Goal: Task Accomplishment & Management: Manage account settings

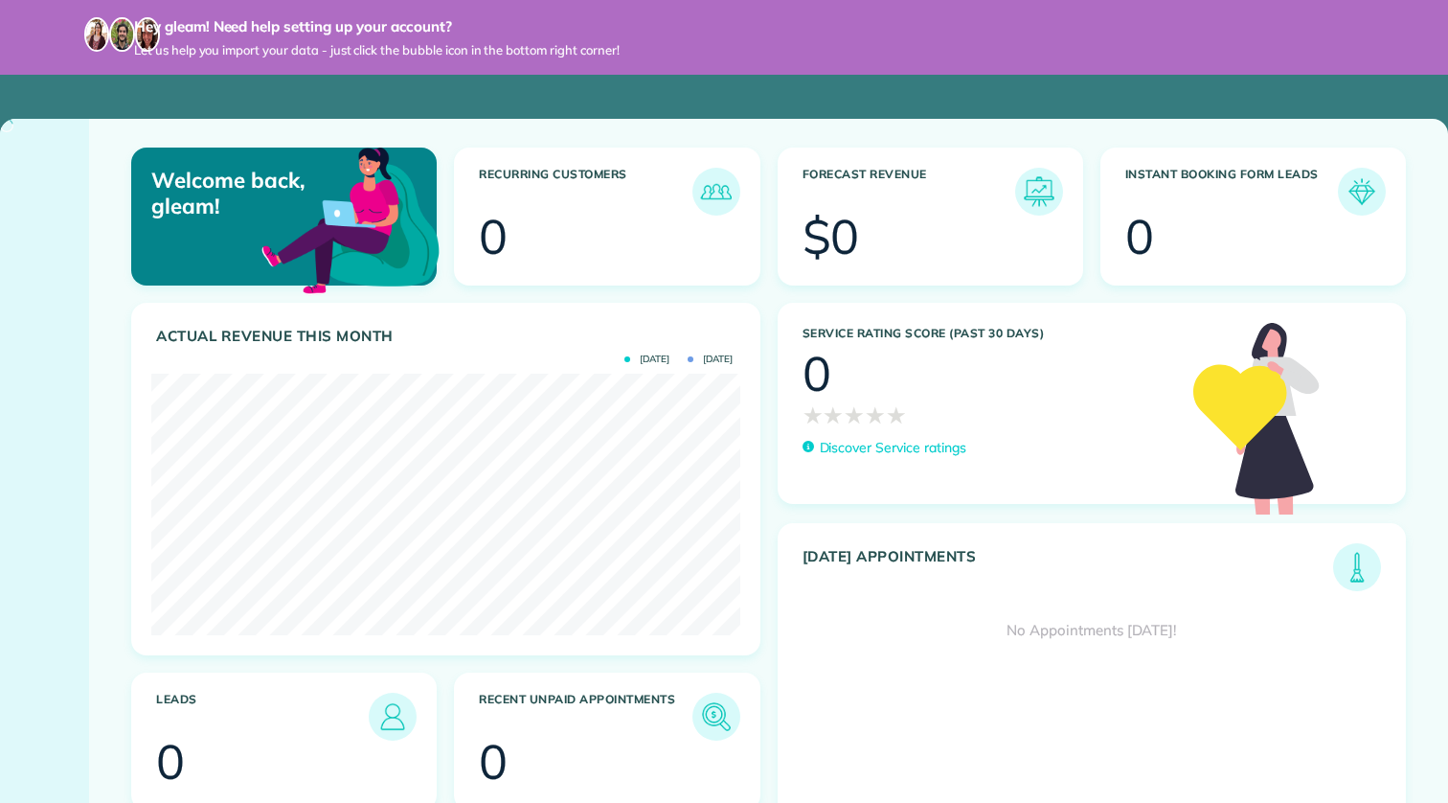
scroll to position [261, 588]
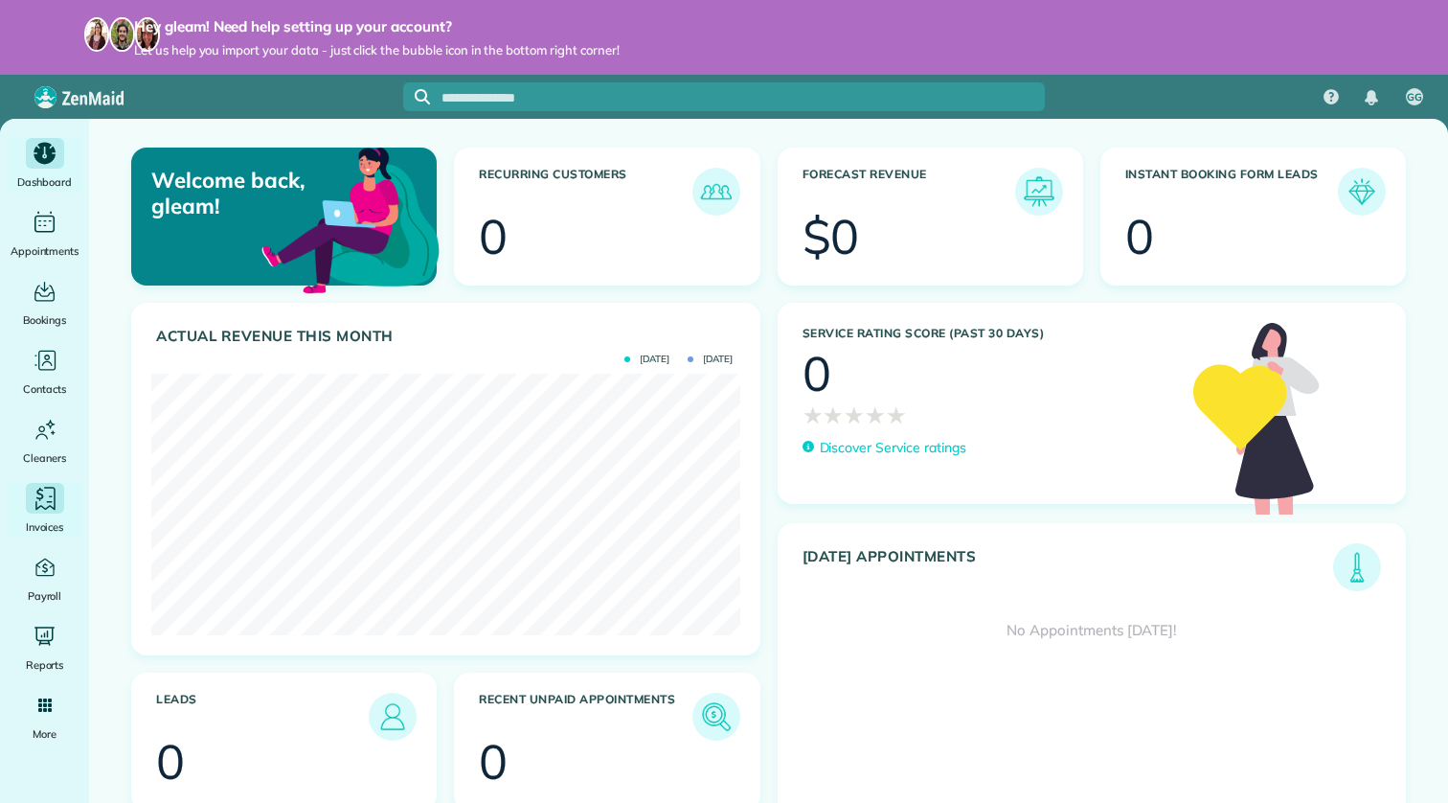
click at [57, 521] on span "Invoices" at bounding box center [45, 526] width 38 height 19
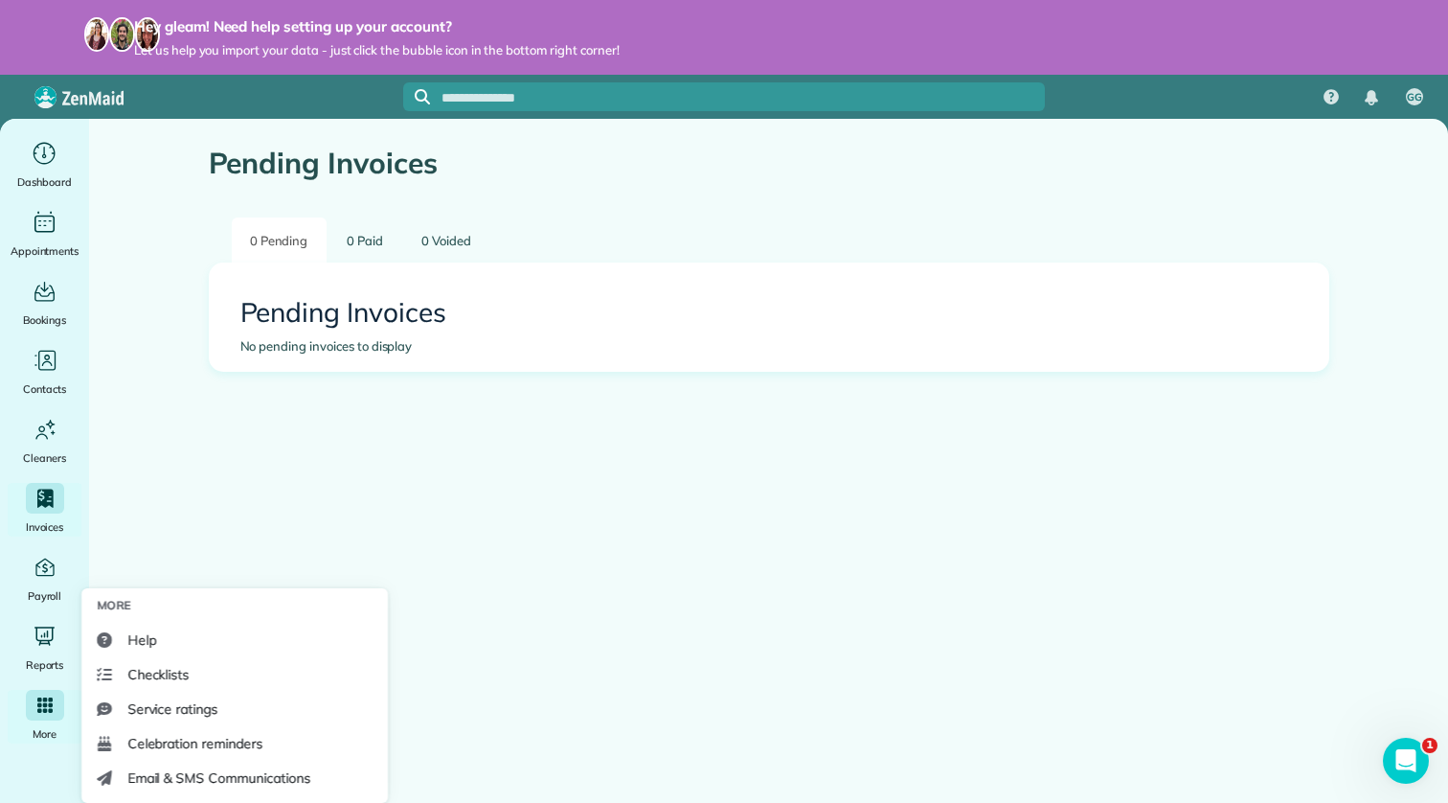
click at [45, 718] on div "Main" at bounding box center [45, 705] width 38 height 31
click at [43, 713] on icon "Main" at bounding box center [44, 704] width 15 height 15
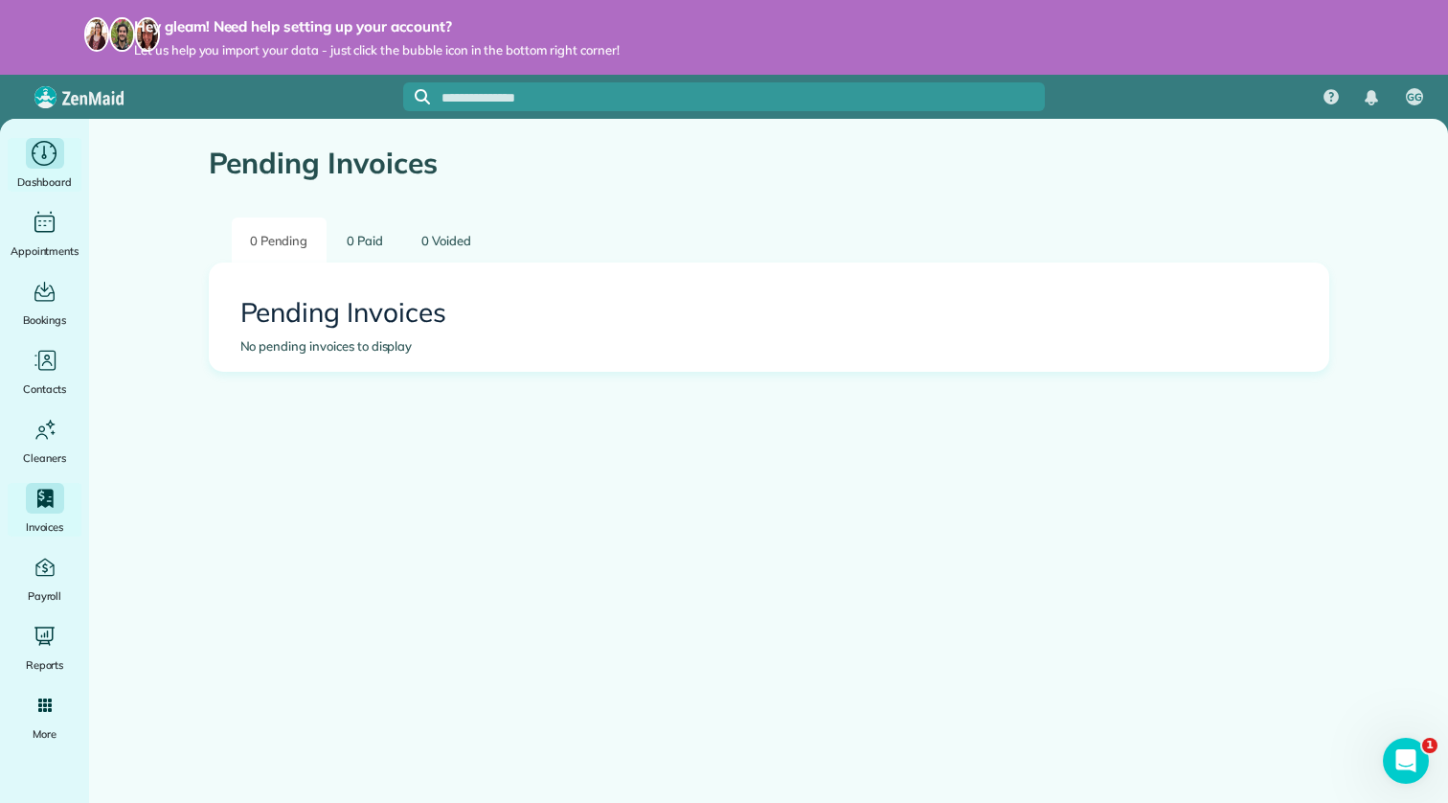
click at [52, 147] on icon "Main" at bounding box center [45, 154] width 30 height 29
click at [88, 100] on img at bounding box center [78, 97] width 89 height 22
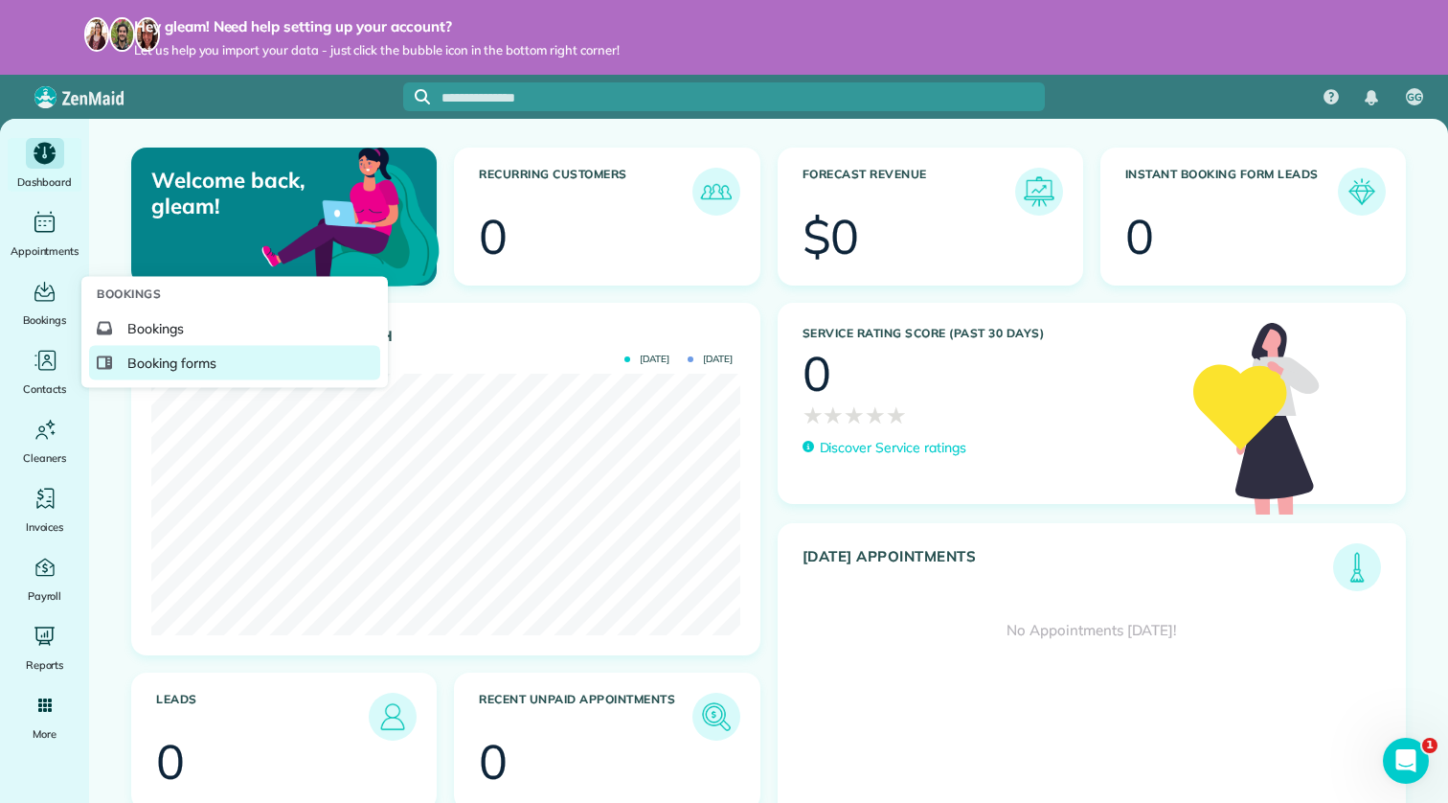
click at [174, 360] on span "Booking forms" at bounding box center [171, 362] width 89 height 19
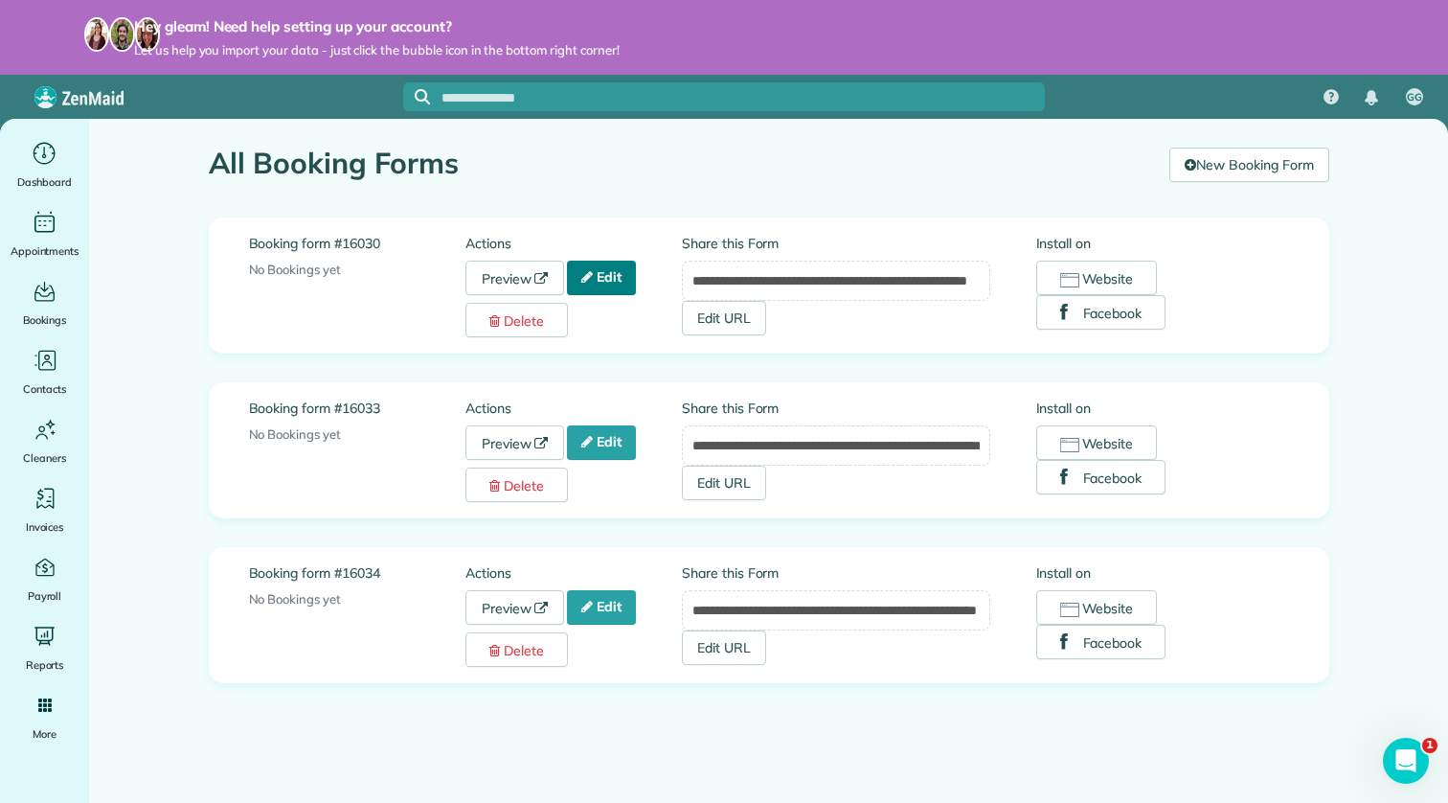
click at [615, 277] on link "Edit" at bounding box center [601, 277] width 69 height 34
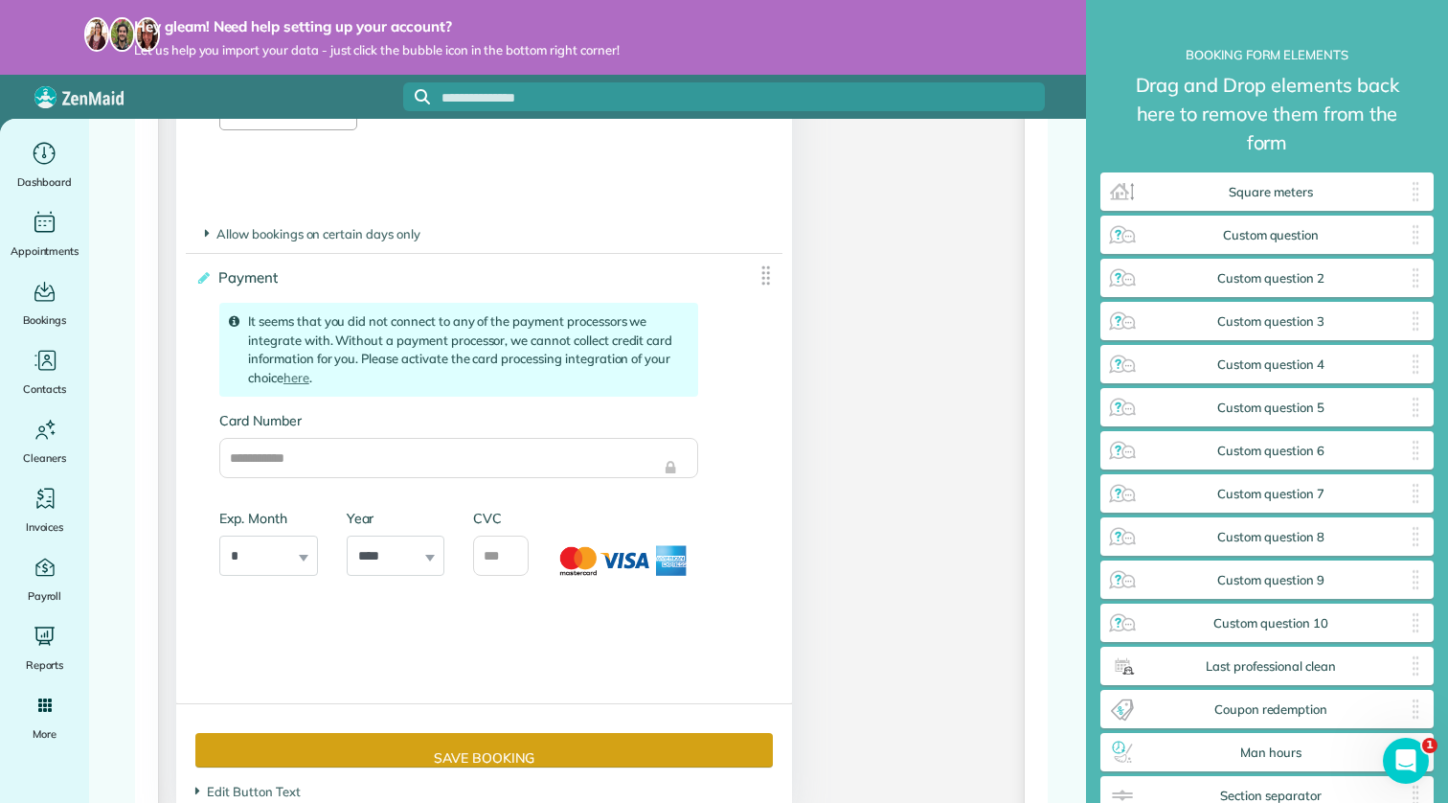
scroll to position [3439, 0]
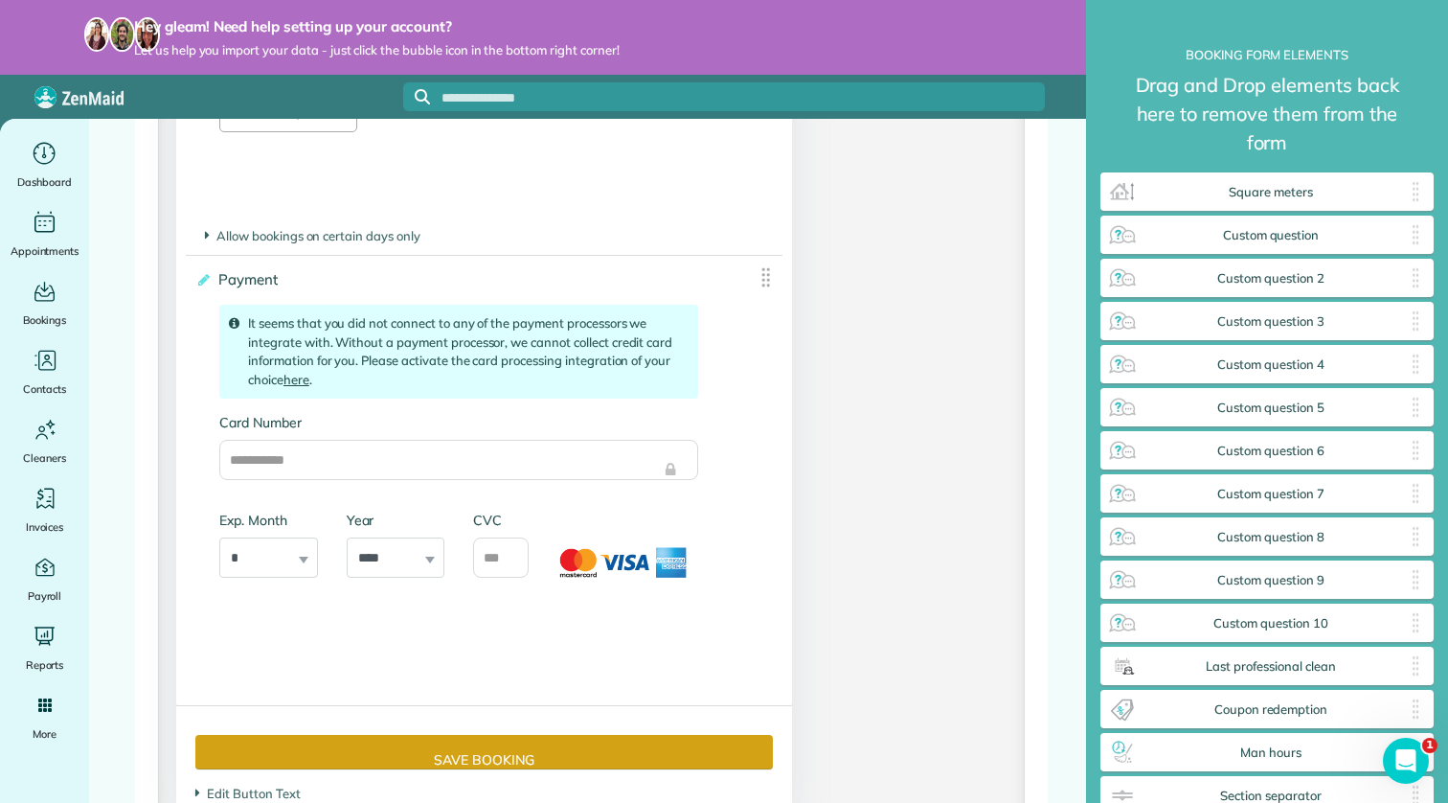
click at [296, 387] on link "here" at bounding box center [296, 379] width 26 height 15
click at [297, 387] on link "here" at bounding box center [296, 379] width 26 height 15
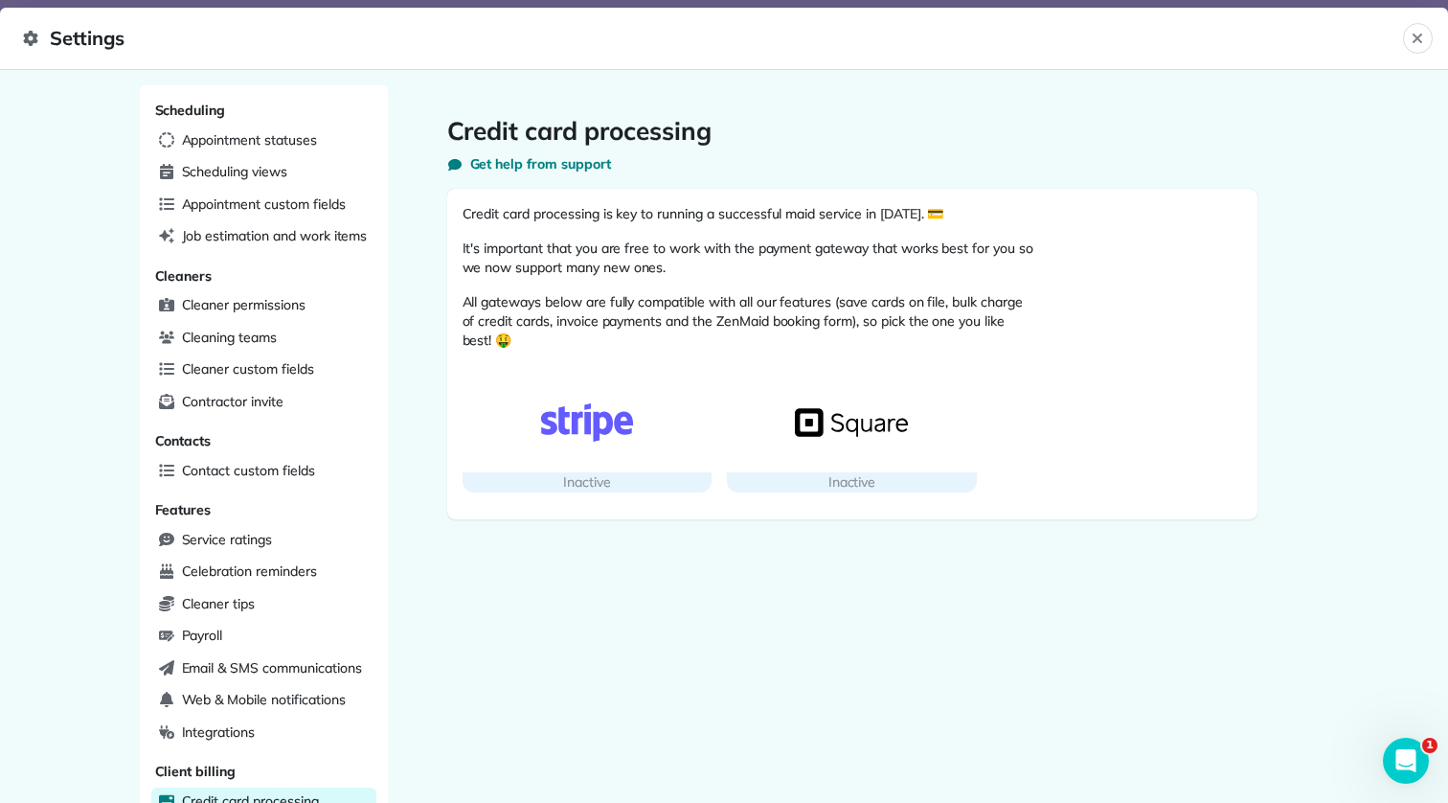
click at [624, 433] on img "button" at bounding box center [587, 422] width 113 height 38
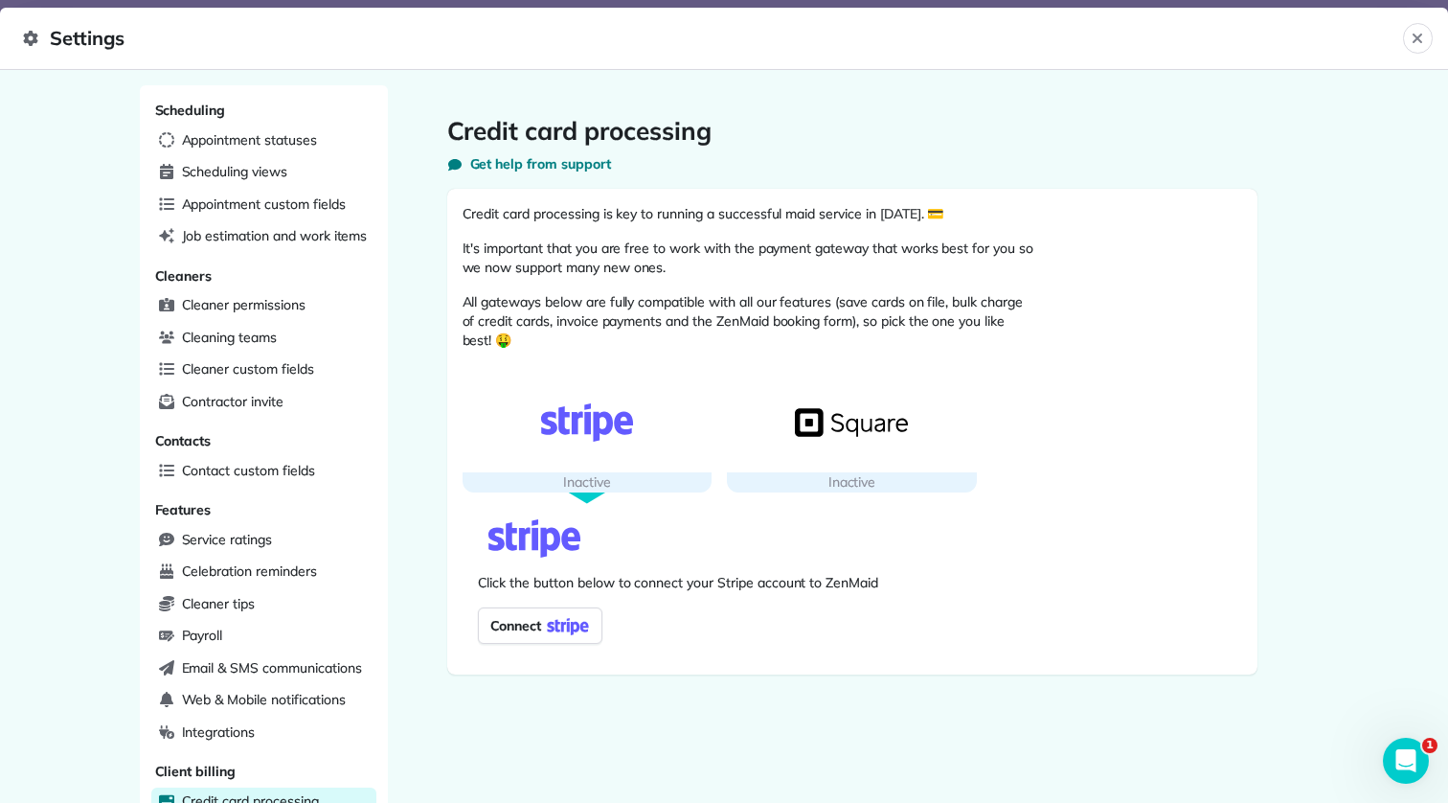
click at [555, 615] on img at bounding box center [568, 625] width 54 height 27
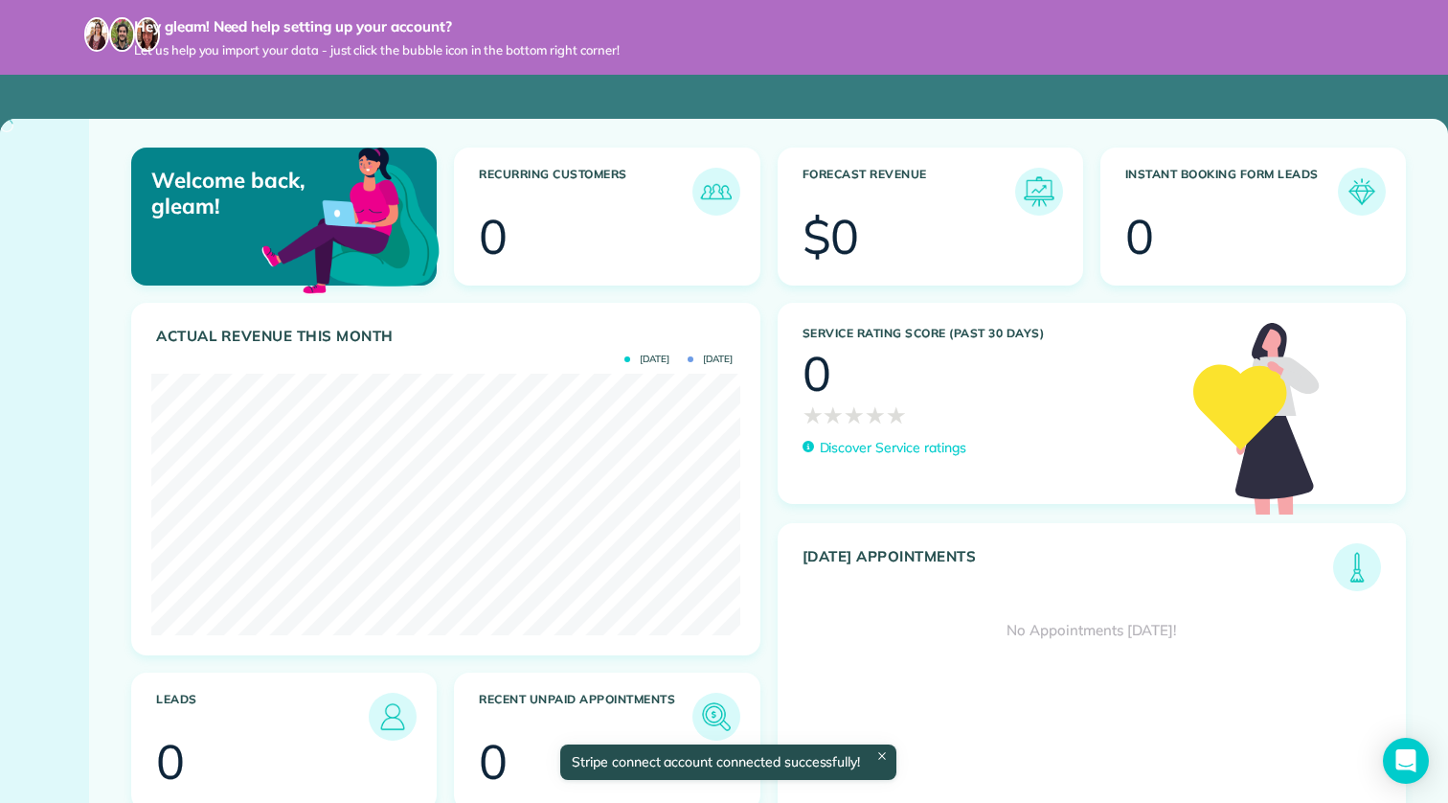
scroll to position [261, 588]
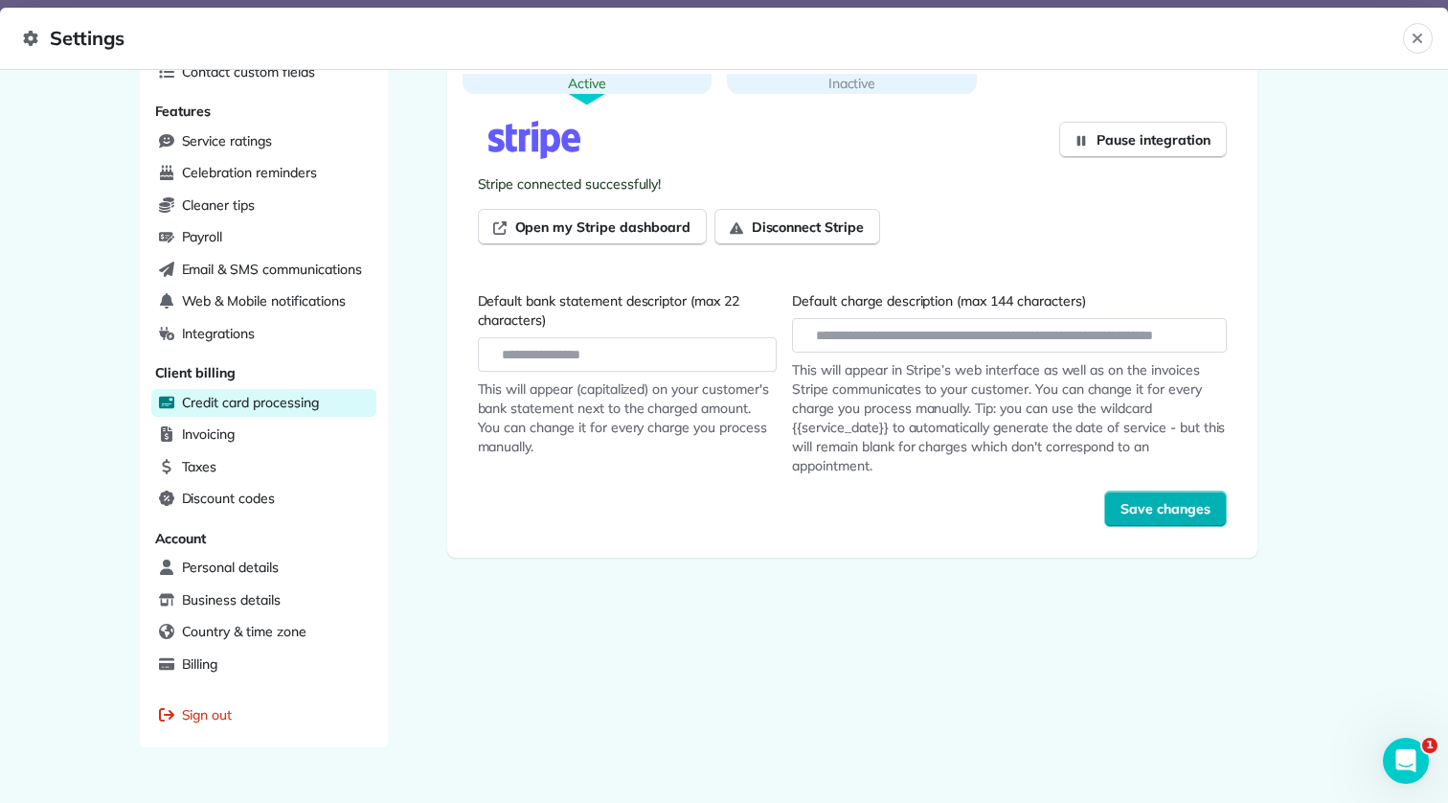
scroll to position [423, 0]
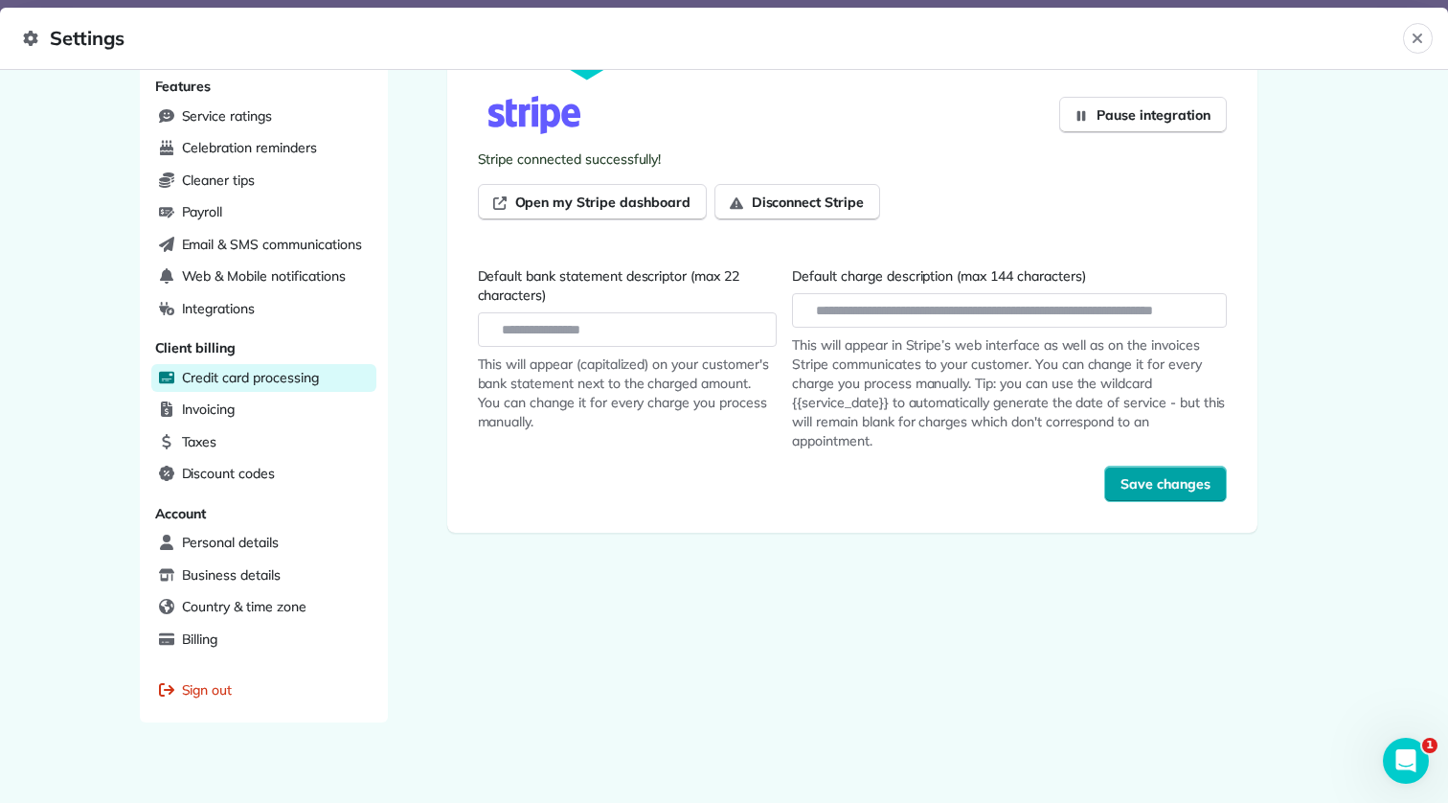
click at [1140, 482] on span "Save changes" at bounding box center [1165, 483] width 90 height 19
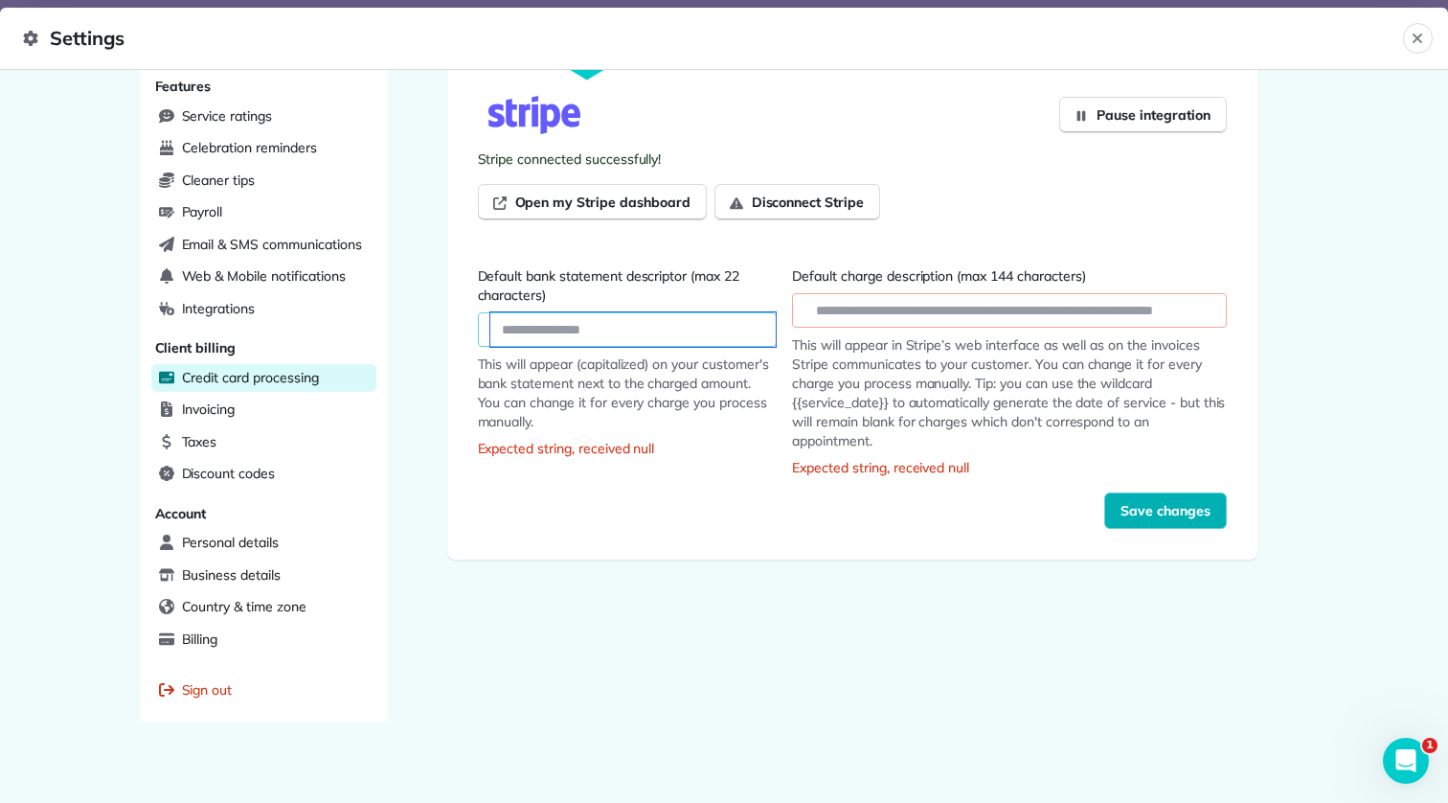
click at [604, 328] on input "Default bank statement descriptor (max 22 characters)" at bounding box center [633, 329] width 286 height 34
type input "*********"
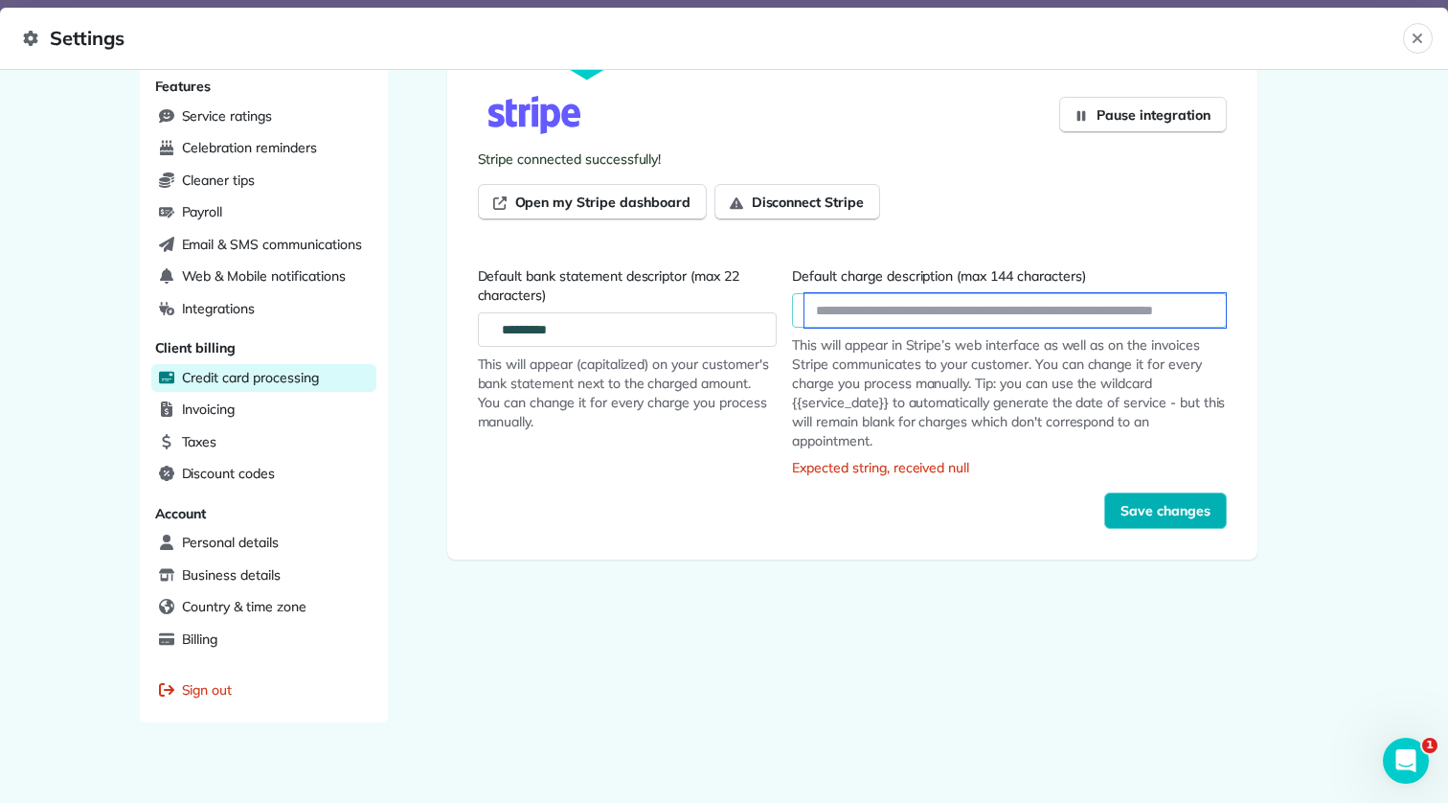
click at [852, 316] on input "Default charge description (max 144 characters)" at bounding box center [1014, 310] width 420 height 34
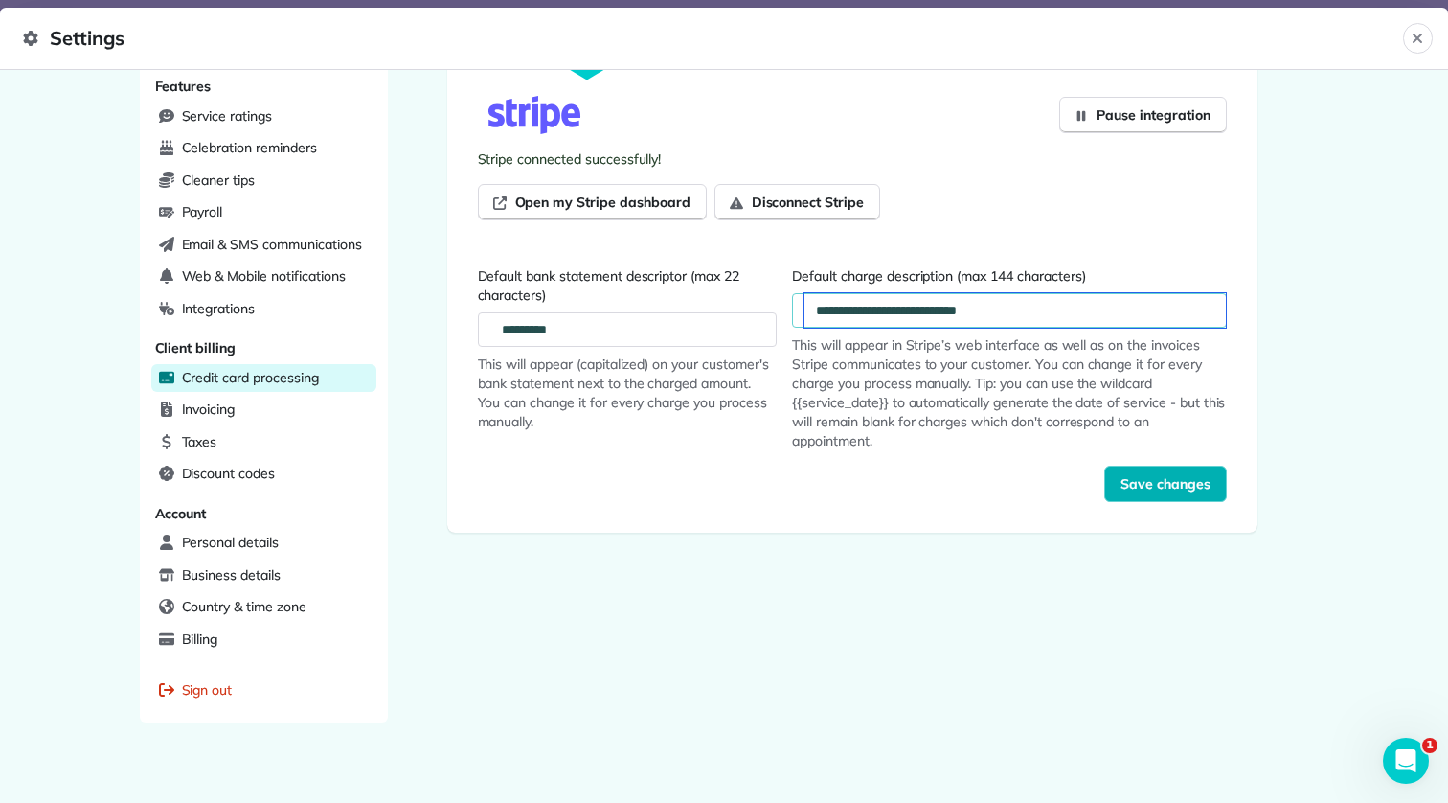
type input "**********"
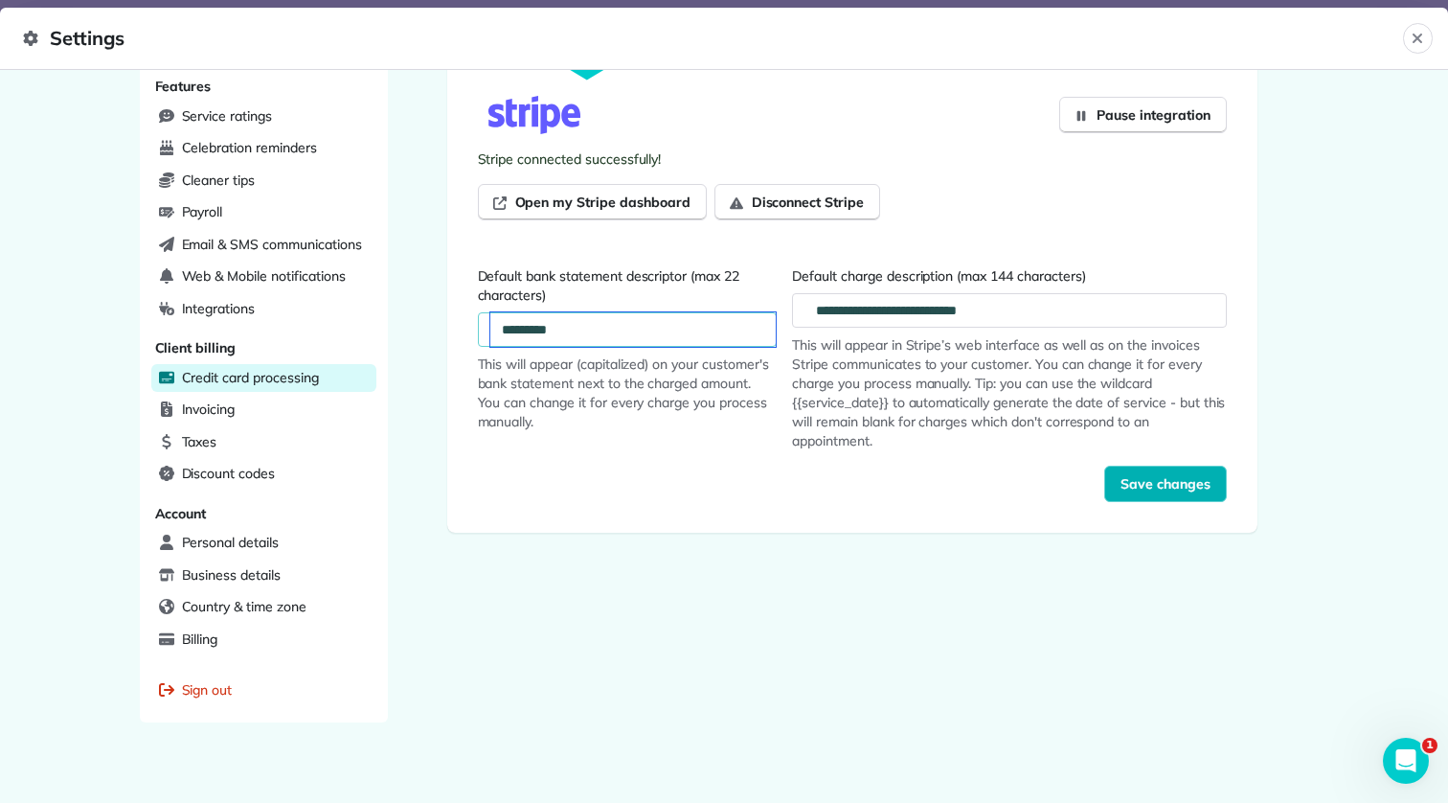
click at [717, 323] on input "*********" at bounding box center [633, 329] width 286 height 34
type input "**********"
click at [677, 335] on input "**********" at bounding box center [633, 329] width 286 height 34
click at [244, 396] on div "Invoicing" at bounding box center [263, 410] width 225 height 29
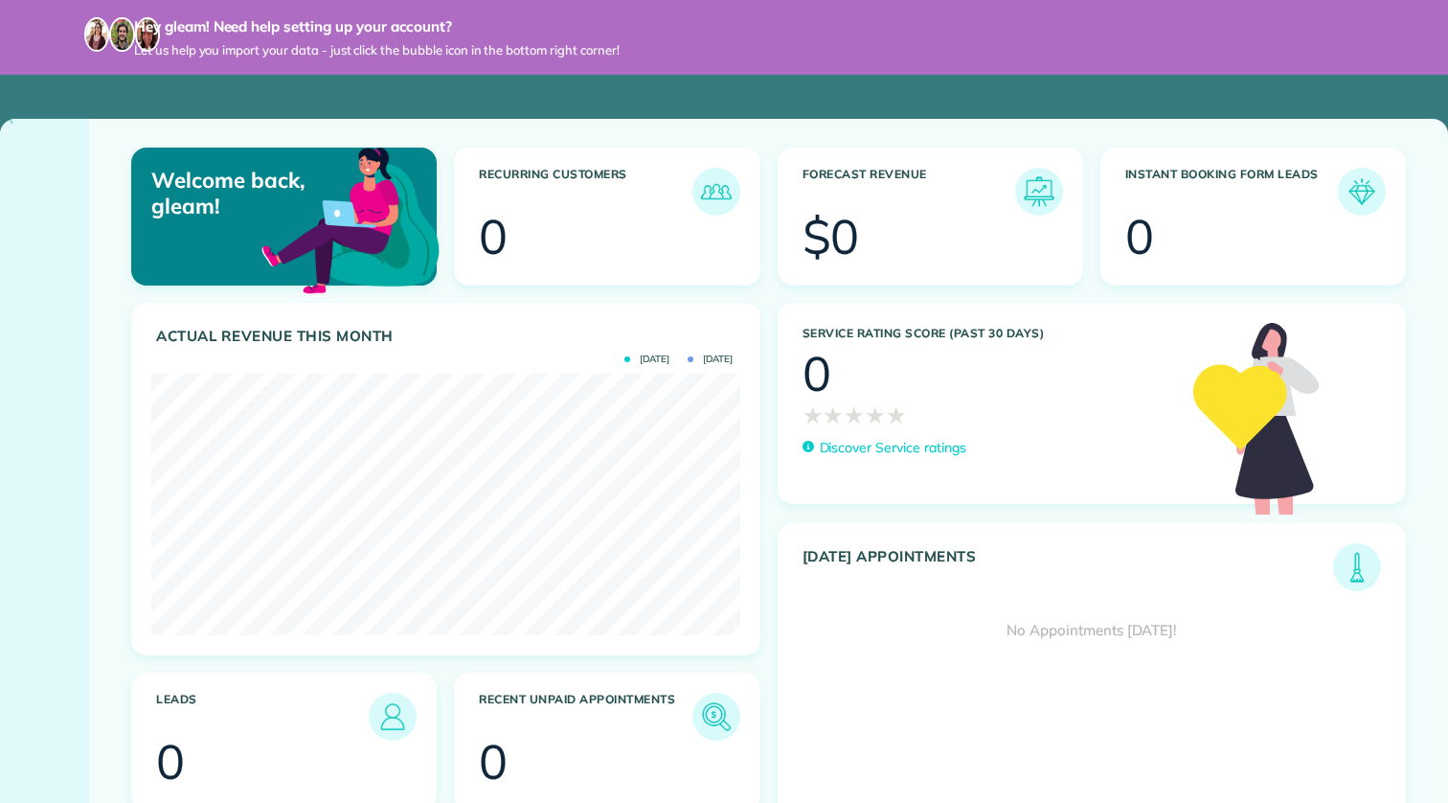
scroll to position [261, 588]
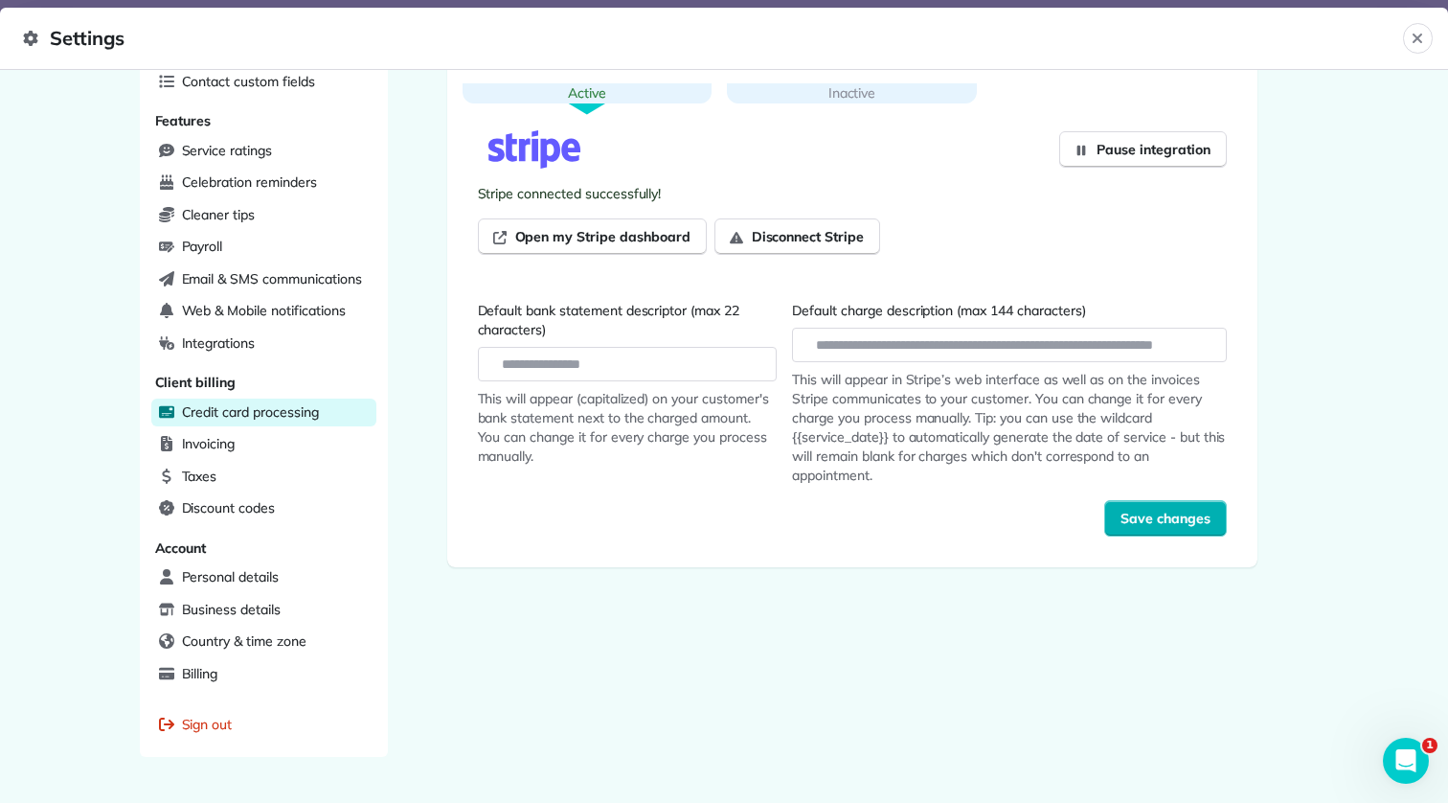
scroll to position [423, 0]
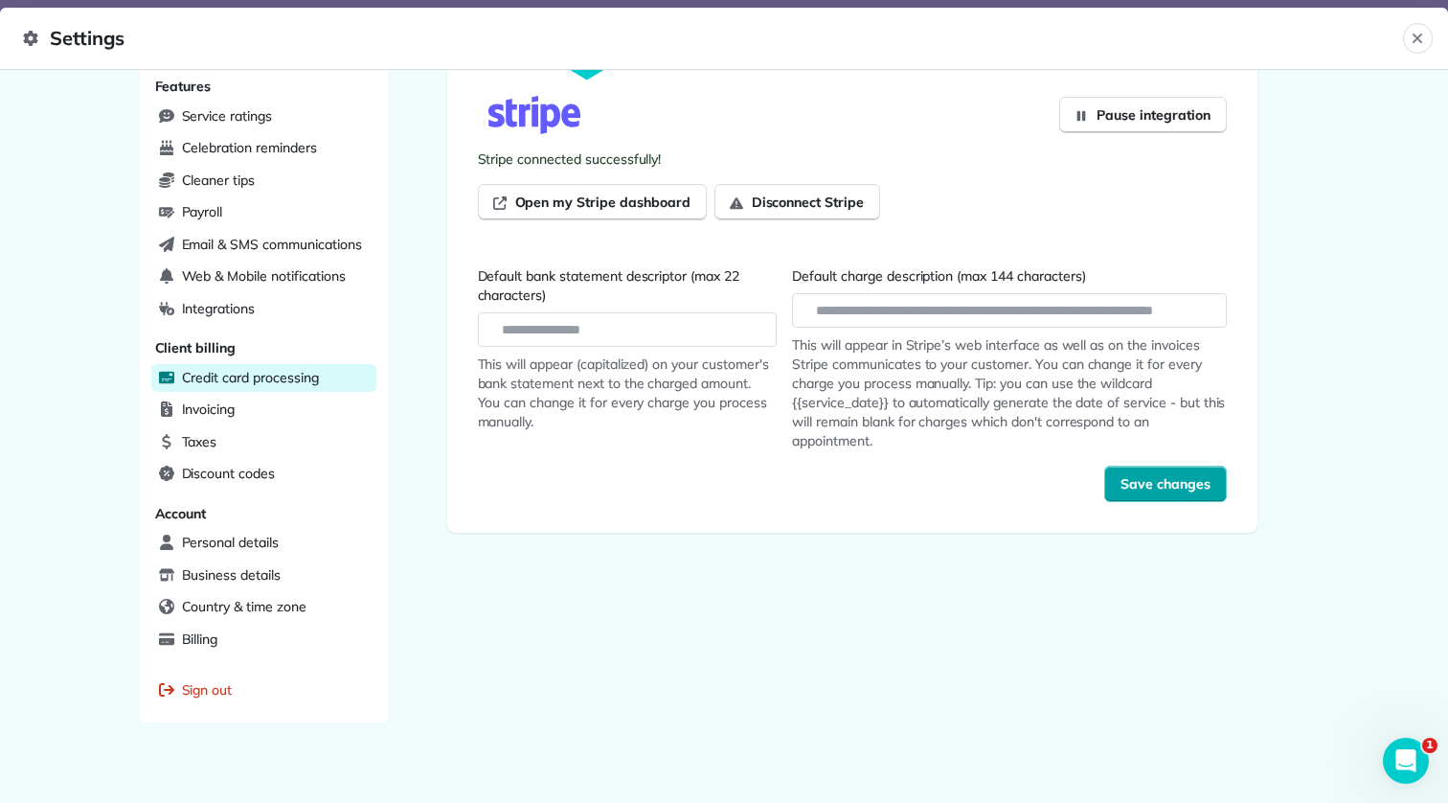
click at [1166, 487] on span "Save changes" at bounding box center [1165, 483] width 90 height 19
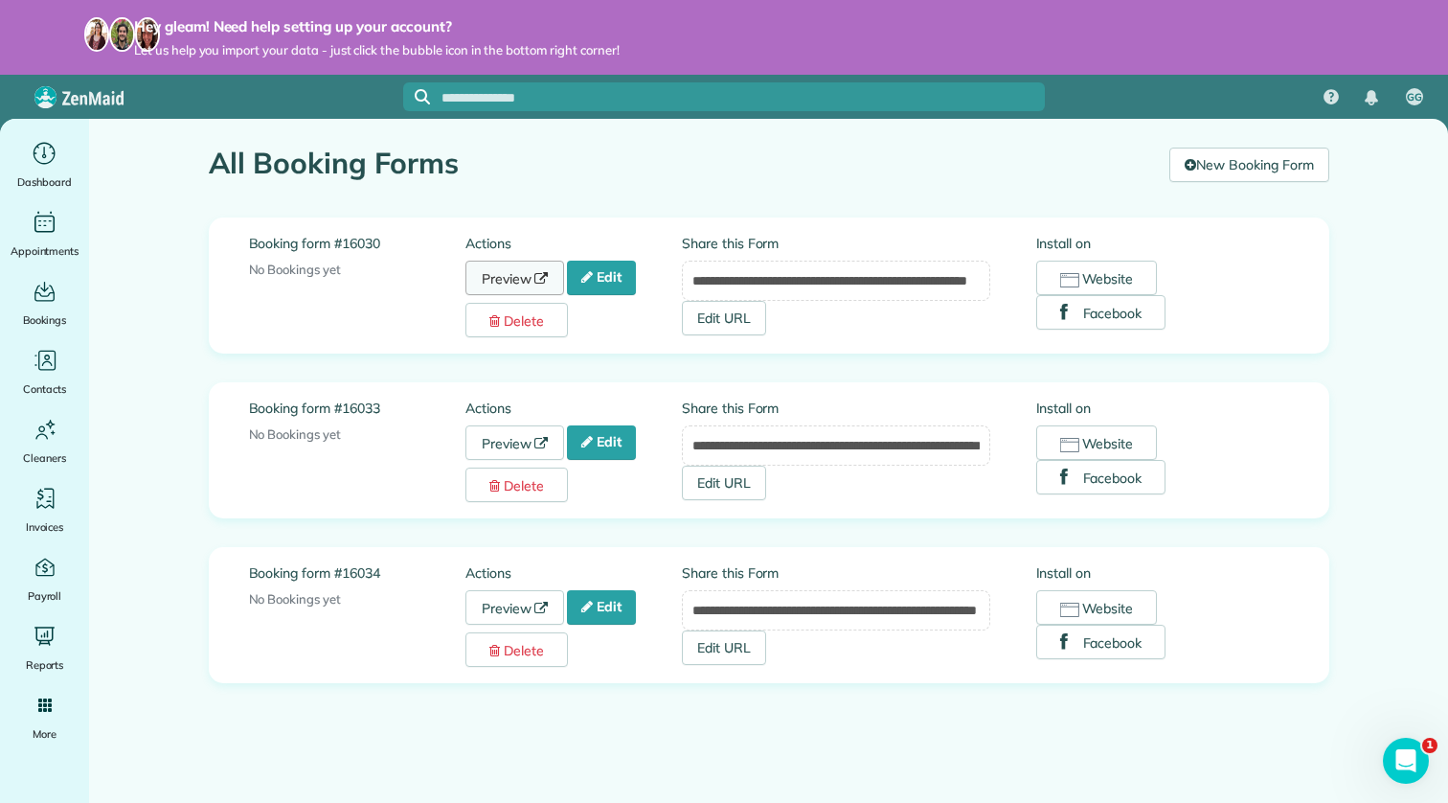
click at [534, 274] on link "Preview" at bounding box center [515, 277] width 100 height 34
click at [519, 443] on link "Preview" at bounding box center [515, 442] width 100 height 34
click at [510, 608] on link "Preview" at bounding box center [515, 607] width 100 height 34
click at [520, 441] on link "Preview" at bounding box center [515, 442] width 100 height 34
click at [590, 261] on link "Edit" at bounding box center [601, 277] width 69 height 34
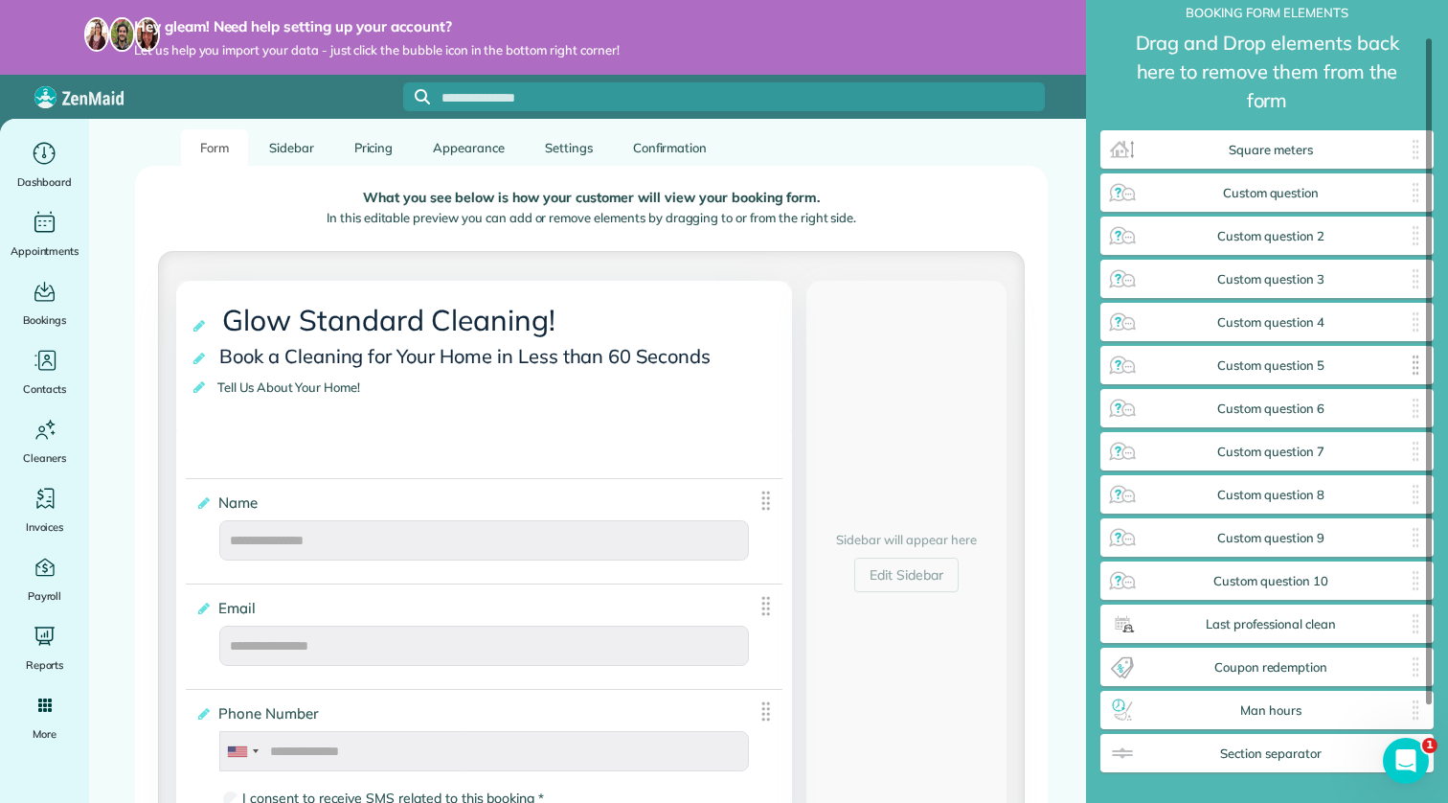
scroll to position [44, 0]
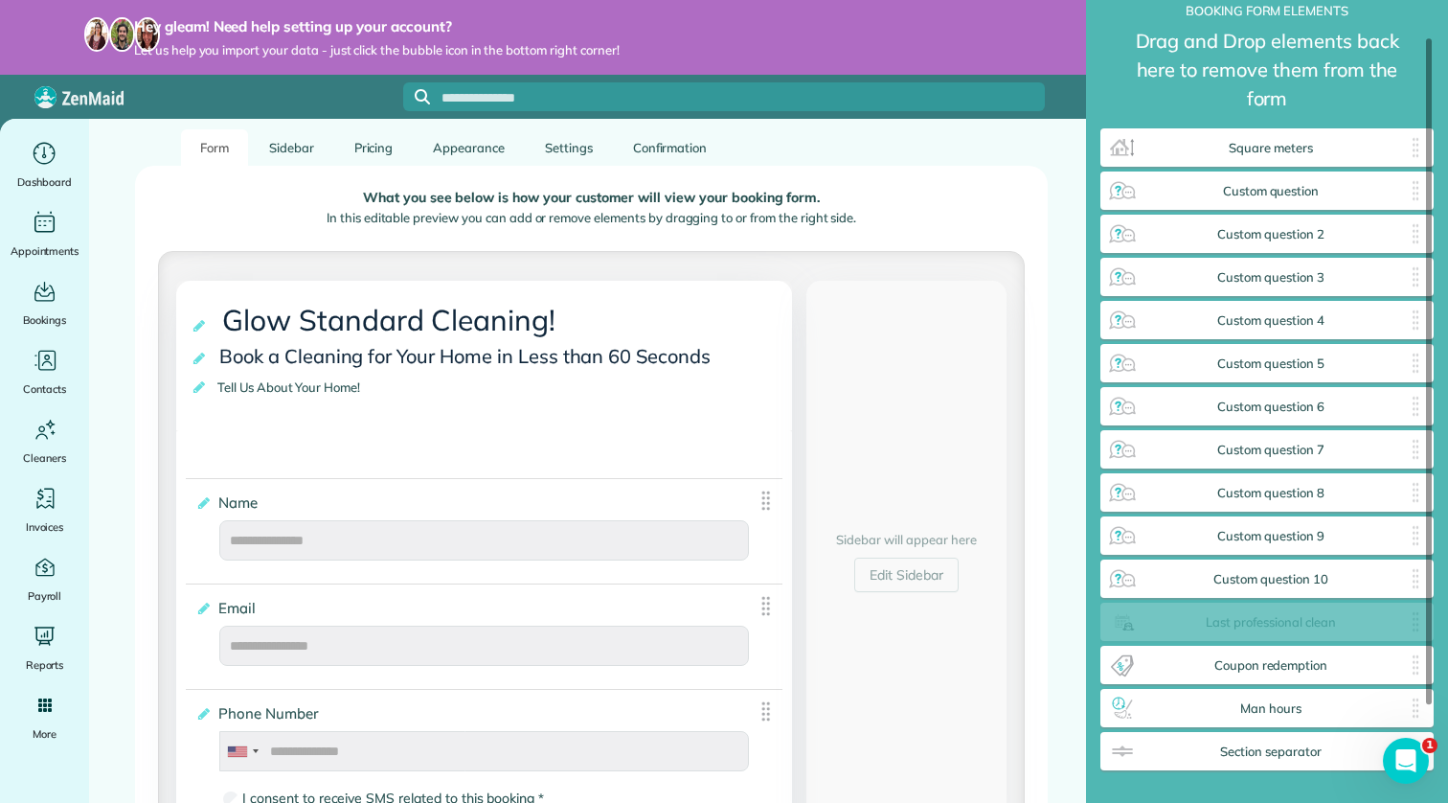
drag, startPoint x: 1291, startPoint y: 627, endPoint x: 1242, endPoint y: 618, distance: 49.8
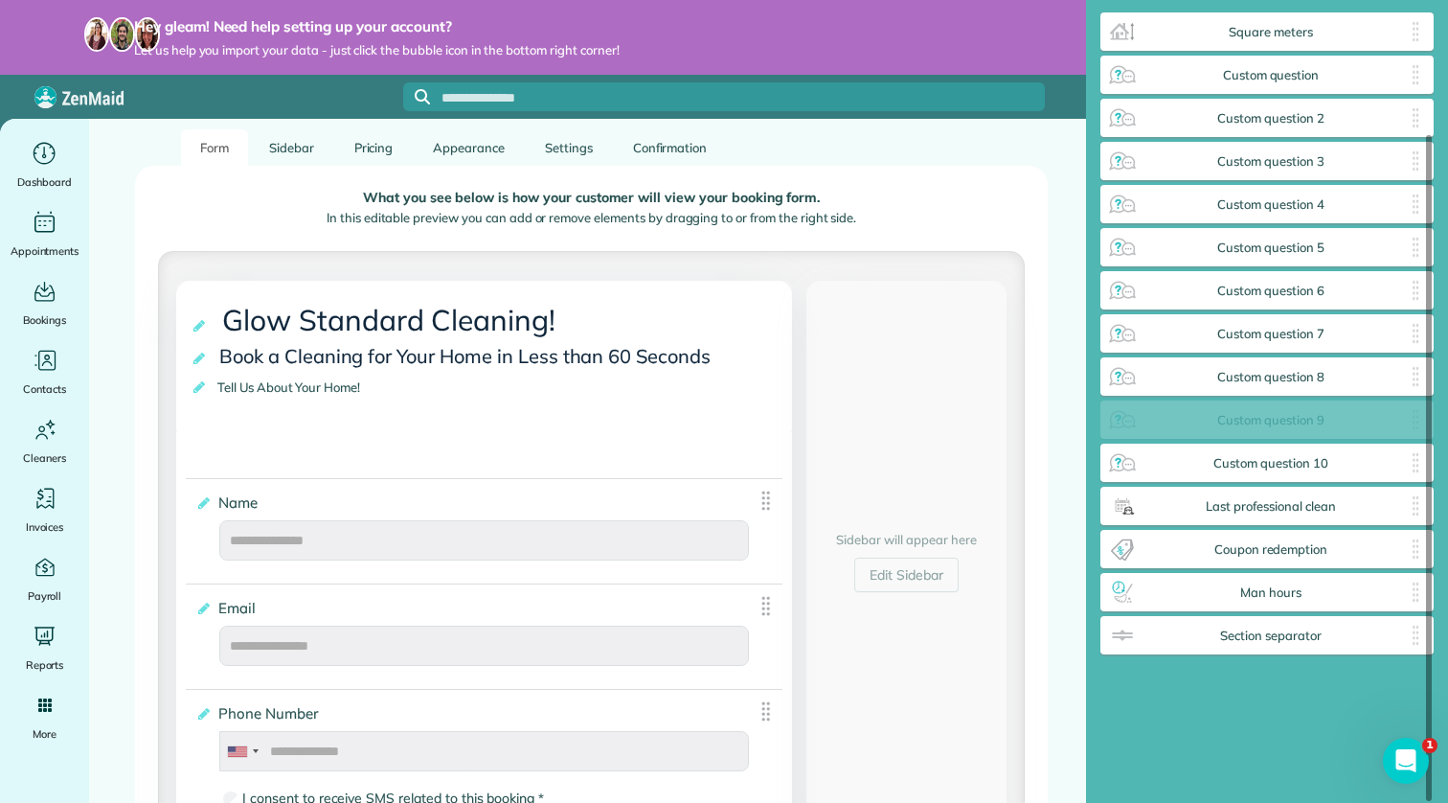
scroll to position [117, 0]
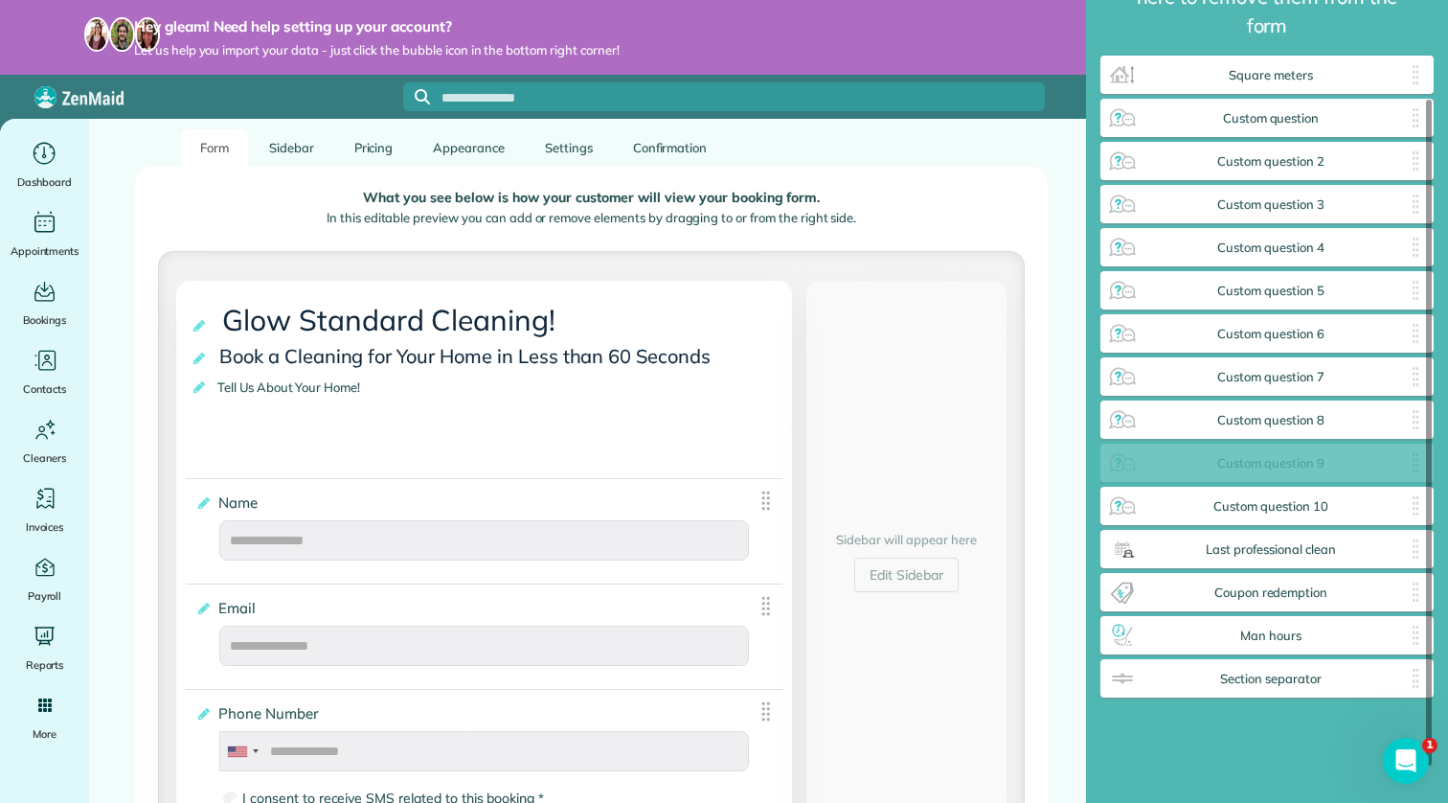
drag, startPoint x: 1258, startPoint y: 413, endPoint x: 1236, endPoint y: 459, distance: 51.0
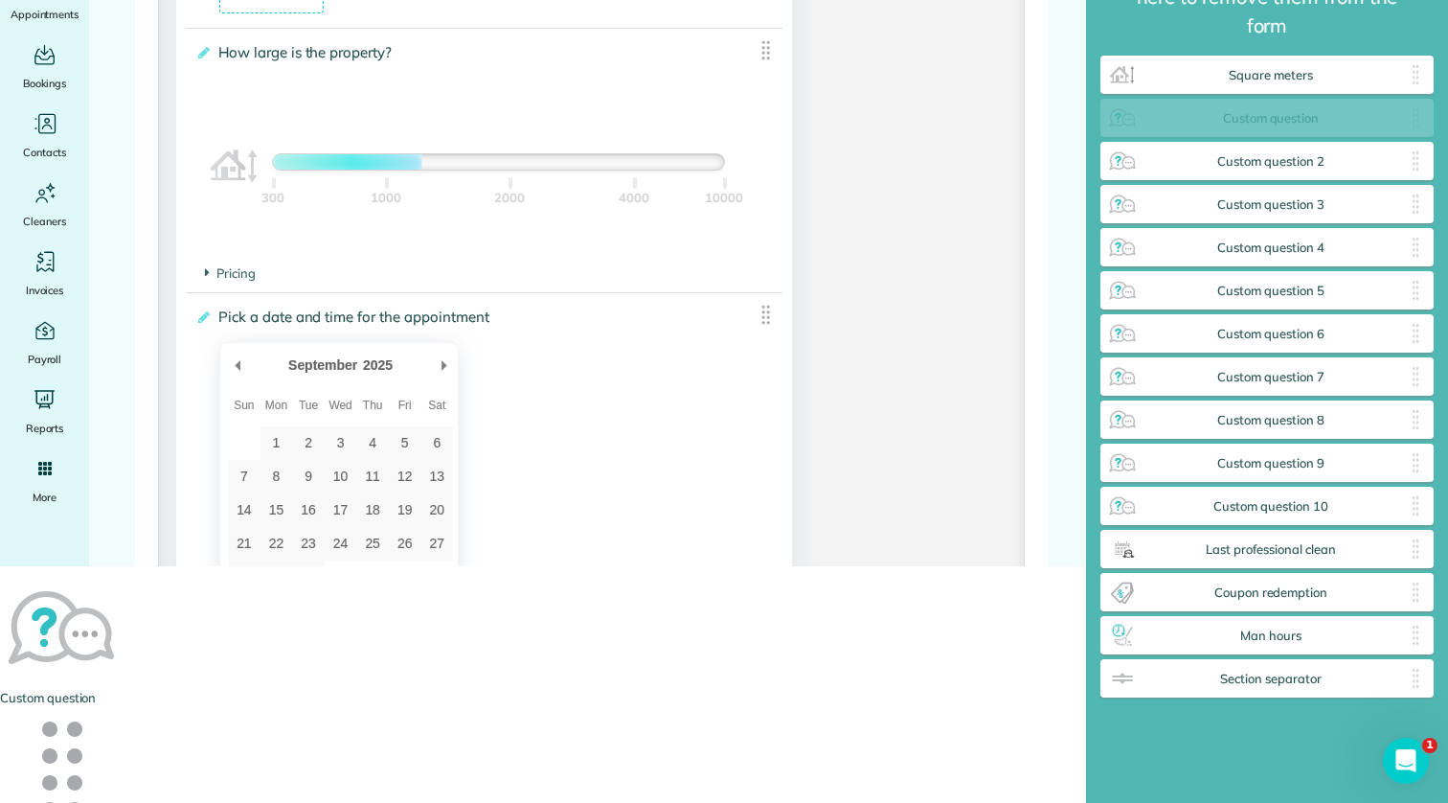
scroll to position [2306, 0]
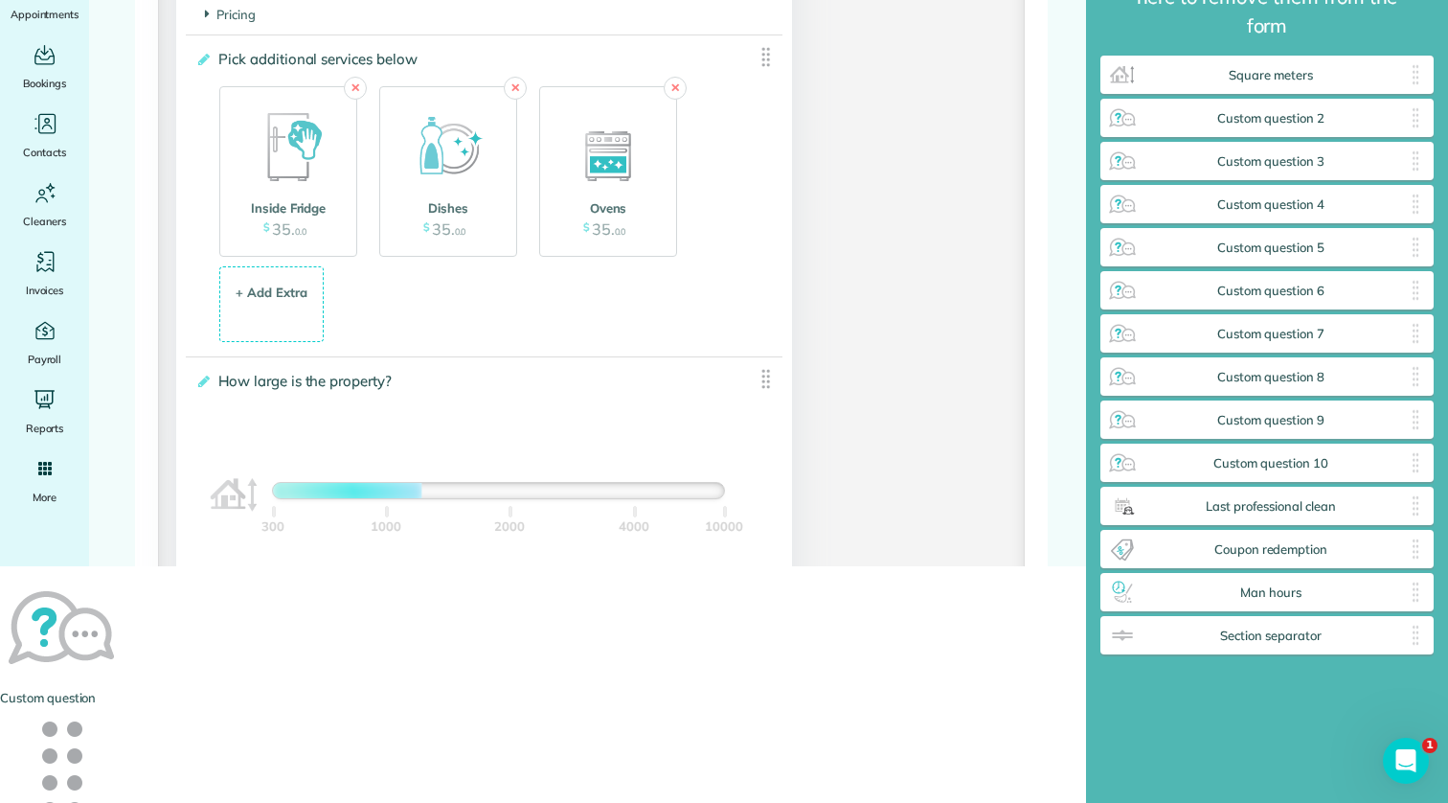
drag, startPoint x: 1338, startPoint y: 163, endPoint x: 595, endPoint y: 525, distance: 826.6
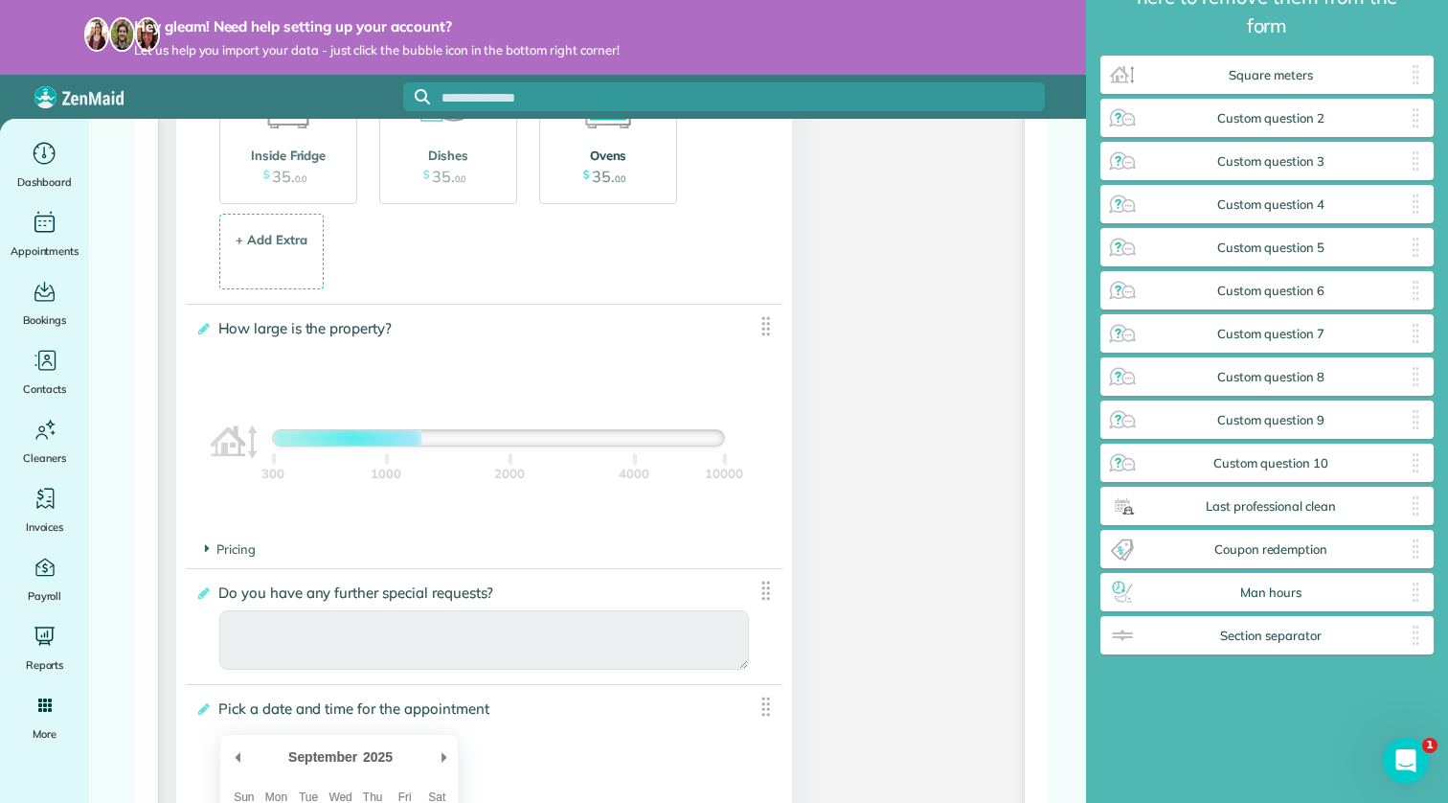
scroll to position [2565, 0]
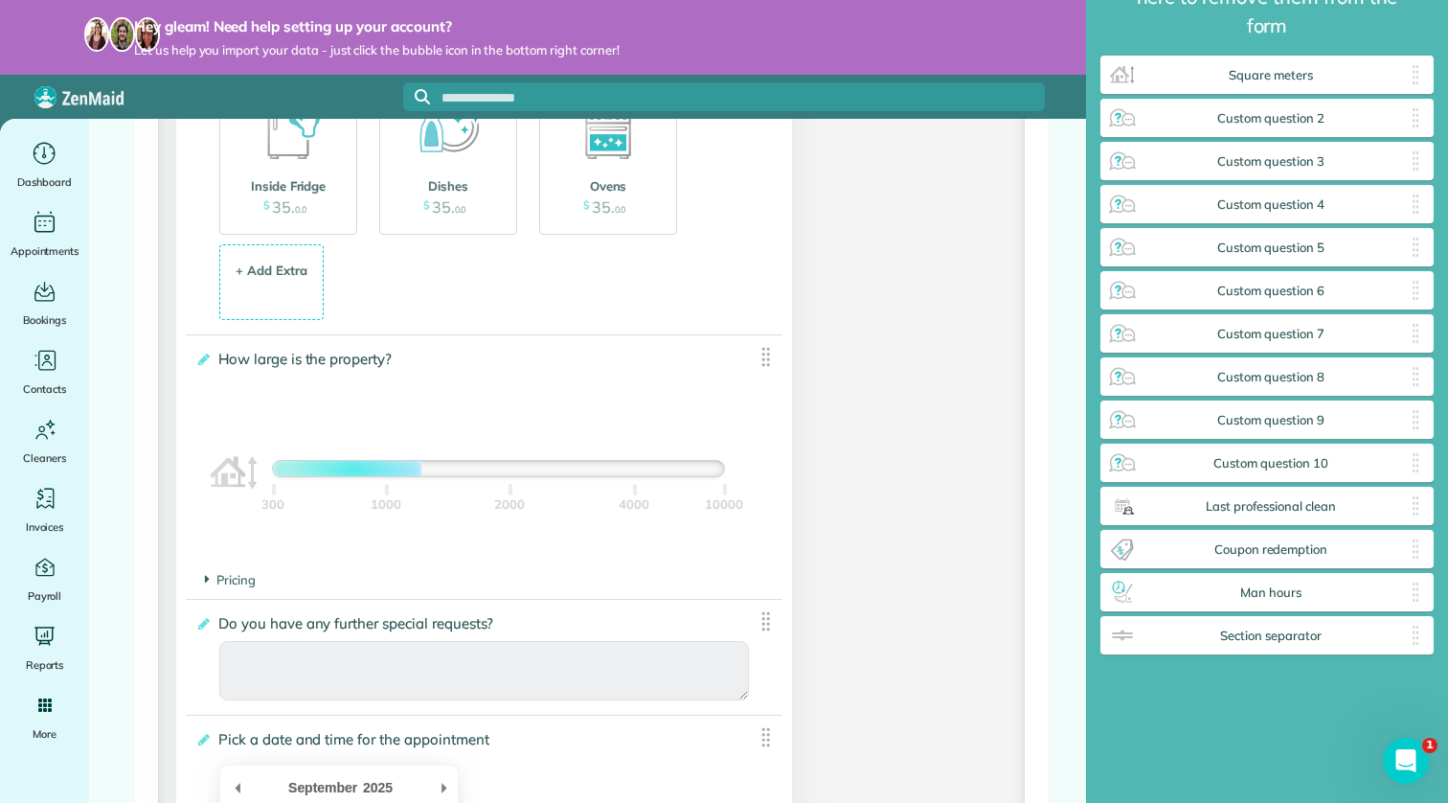
click at [765, 358] on img at bounding box center [766, 357] width 24 height 24
drag, startPoint x: 765, startPoint y: 358, endPoint x: 617, endPoint y: 422, distance: 161.7
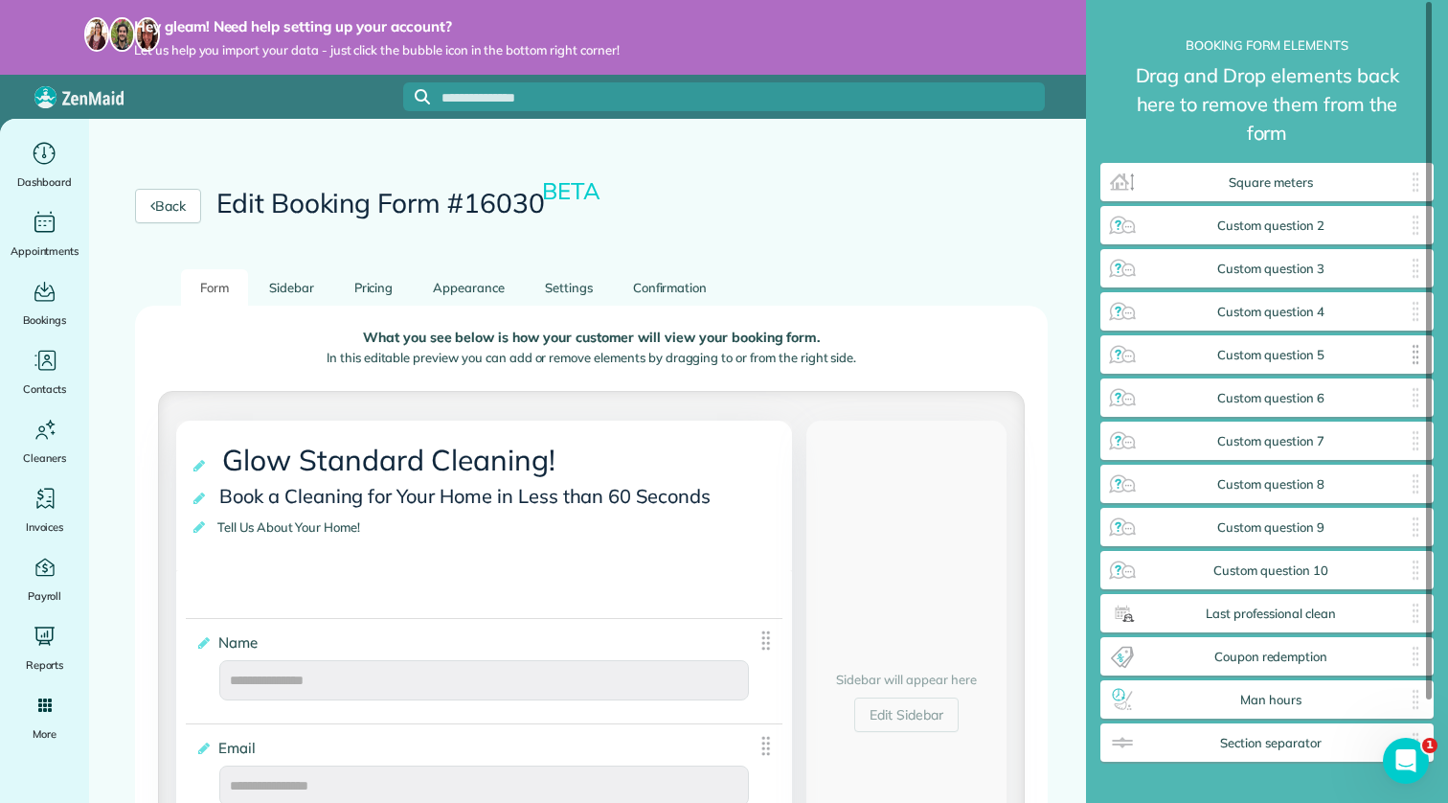
scroll to position [0, 0]
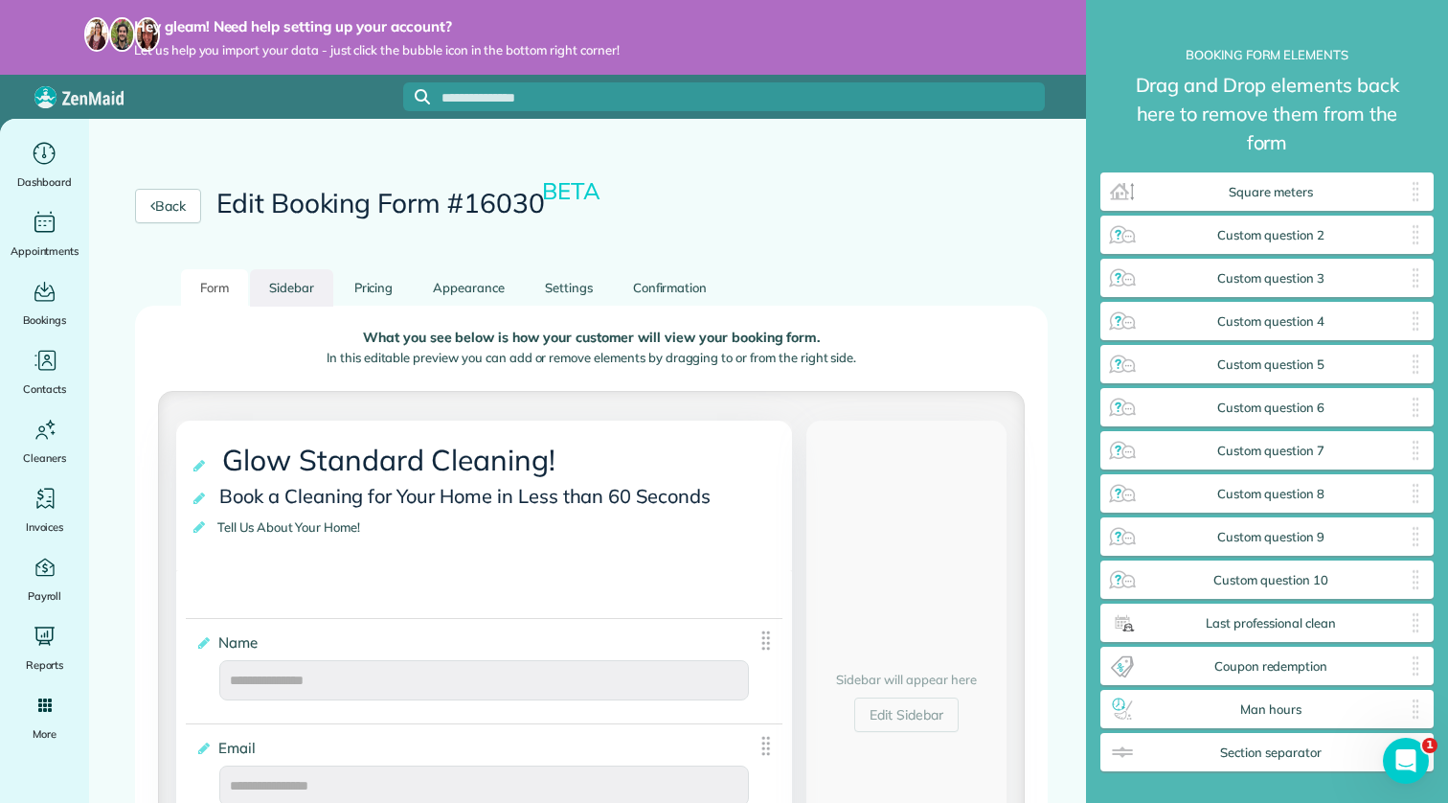
click at [299, 275] on link "Sidebar" at bounding box center [291, 287] width 83 height 37
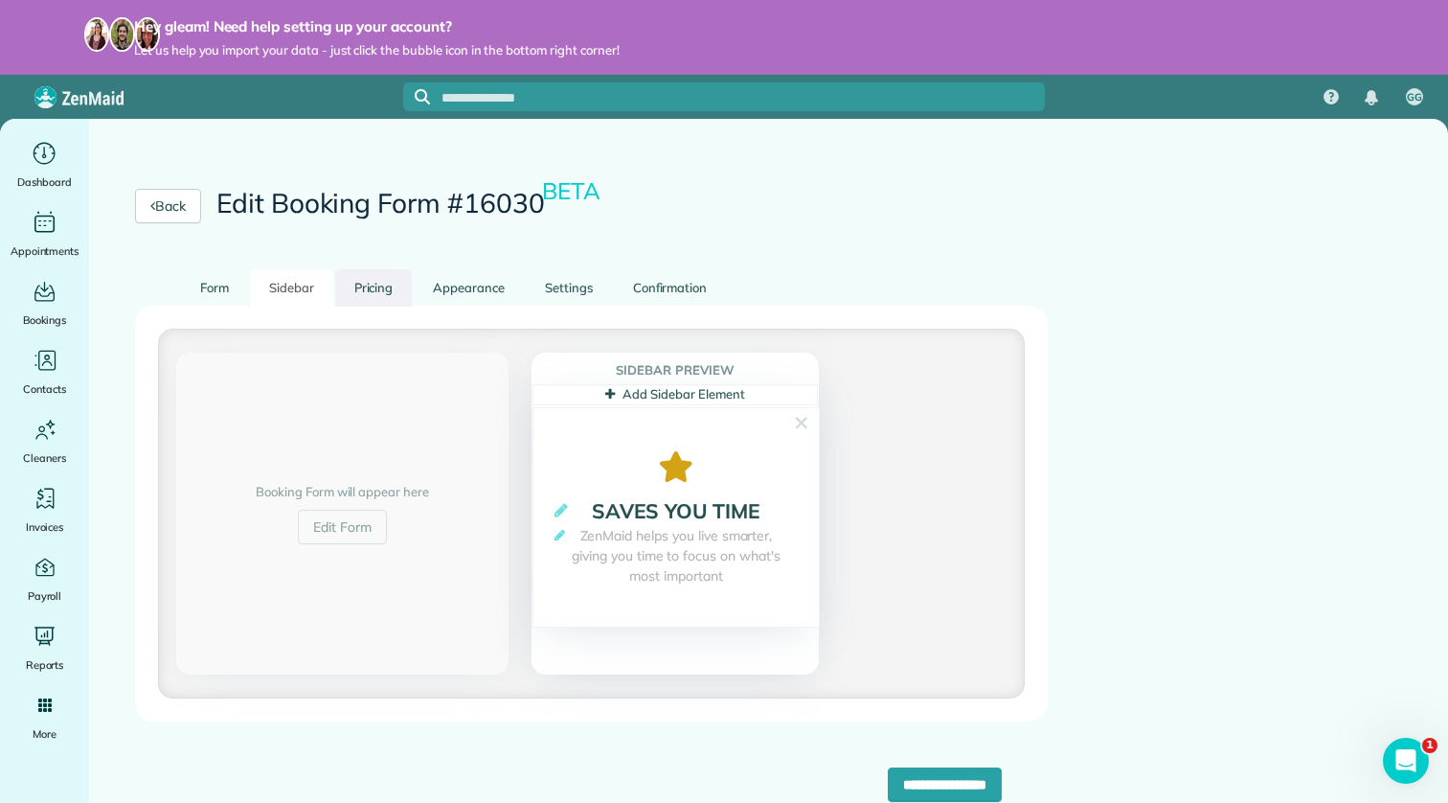
click at [343, 278] on link "Pricing" at bounding box center [374, 287] width 78 height 37
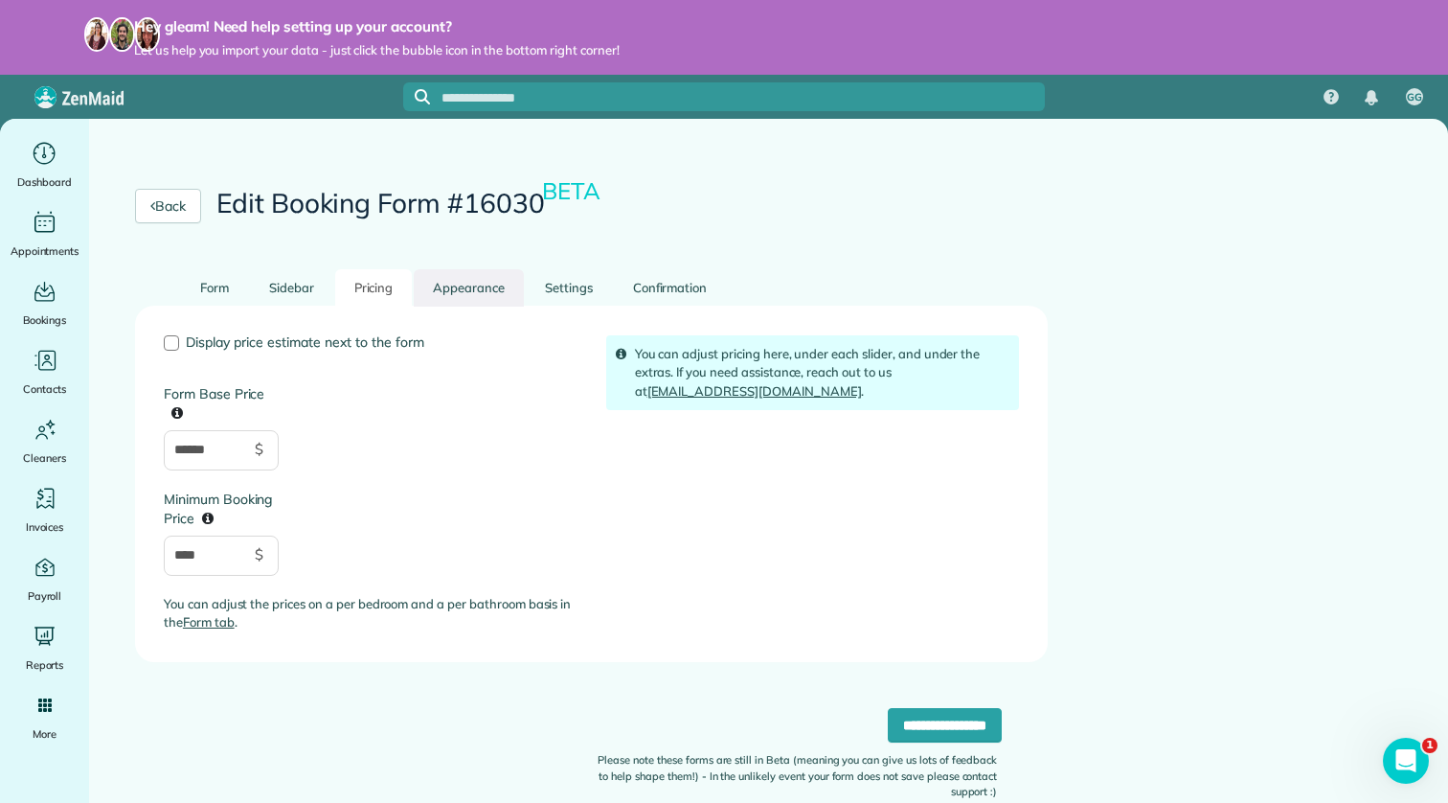
click at [470, 289] on link "Appearance" at bounding box center [469, 287] width 110 height 37
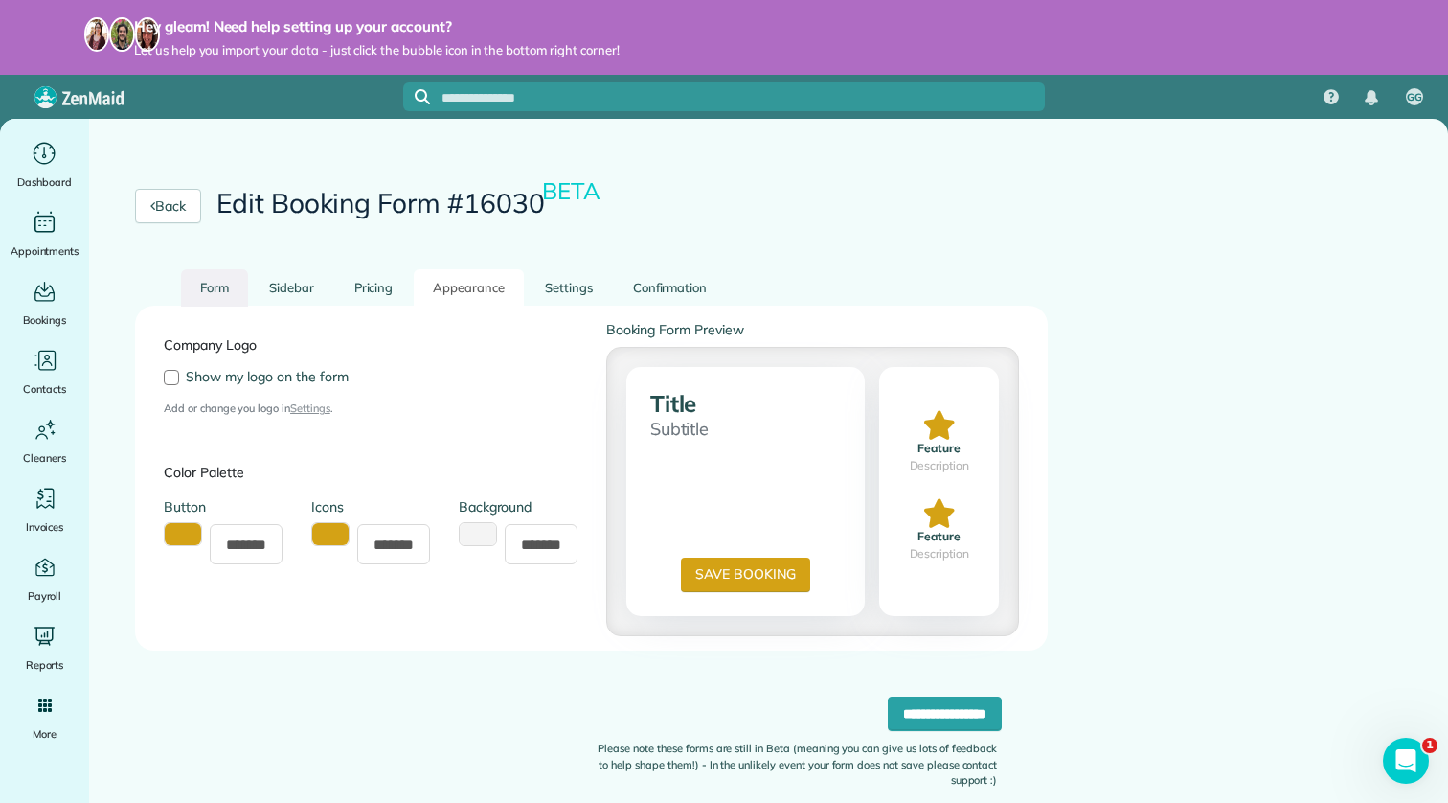
click at [234, 281] on link "Form" at bounding box center [214, 287] width 67 height 37
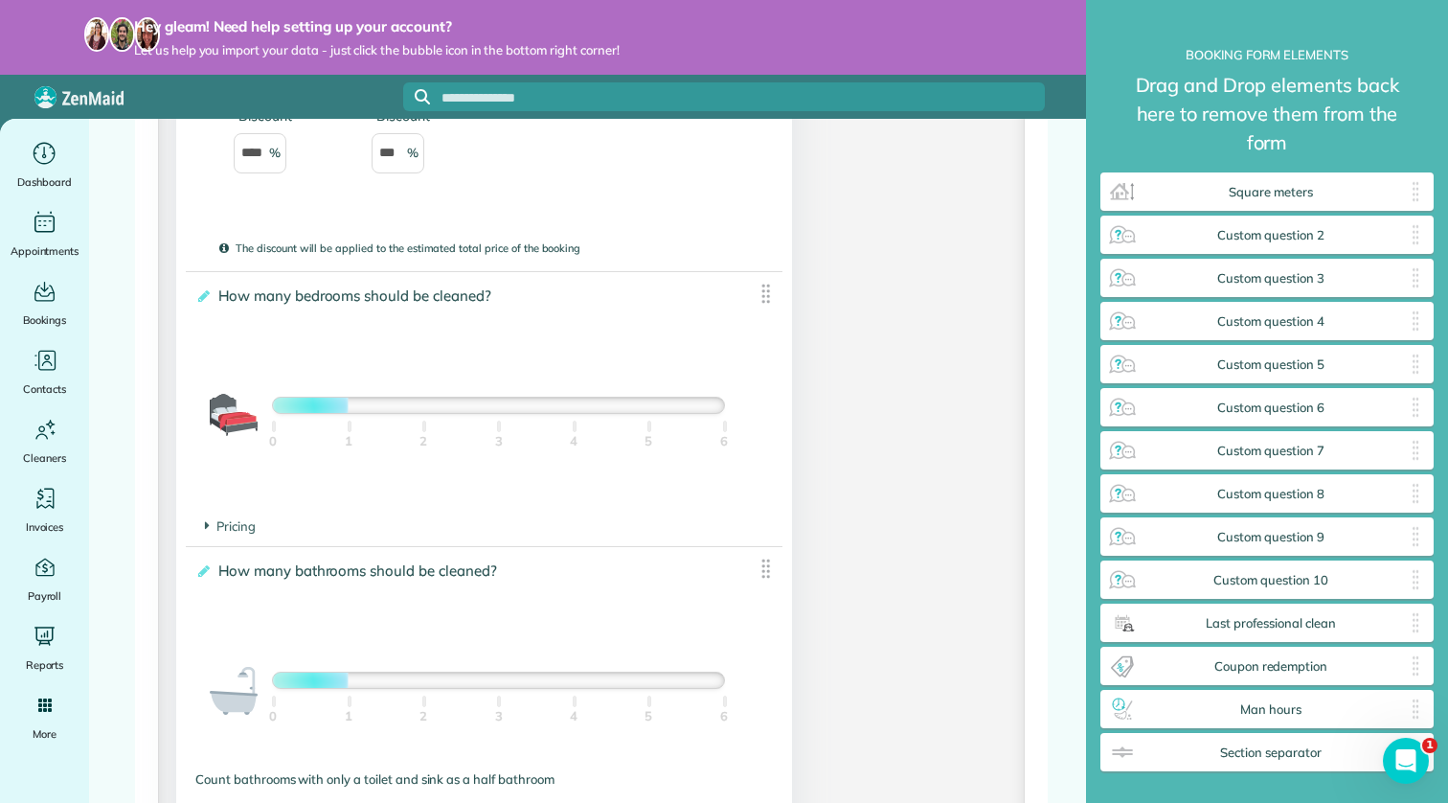
scroll to position [1946, 0]
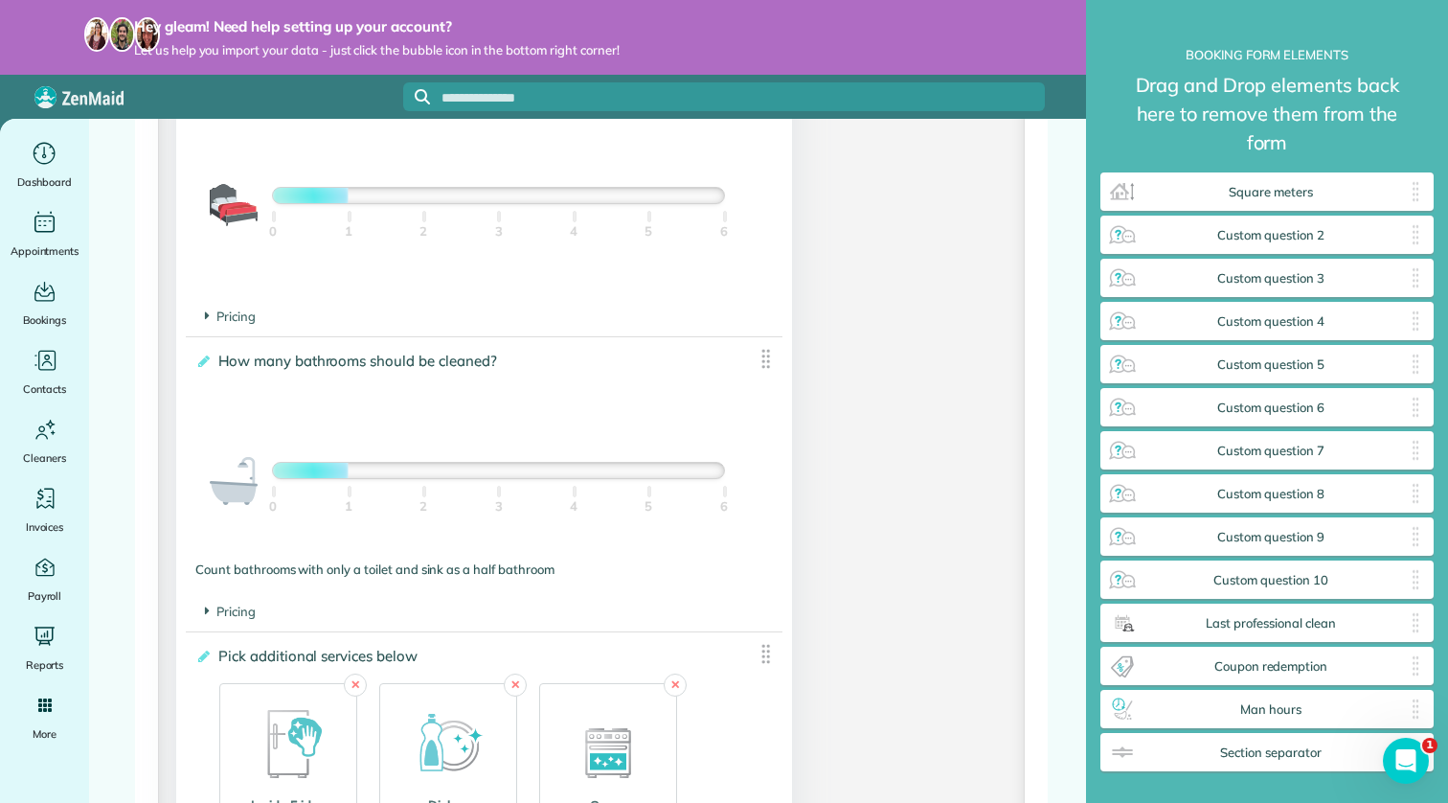
click at [203, 316] on footer "Pricing The base price per bedroom is ***** $" at bounding box center [484, 317] width 597 height 38
click at [208, 320] on icon at bounding box center [207, 315] width 5 height 16
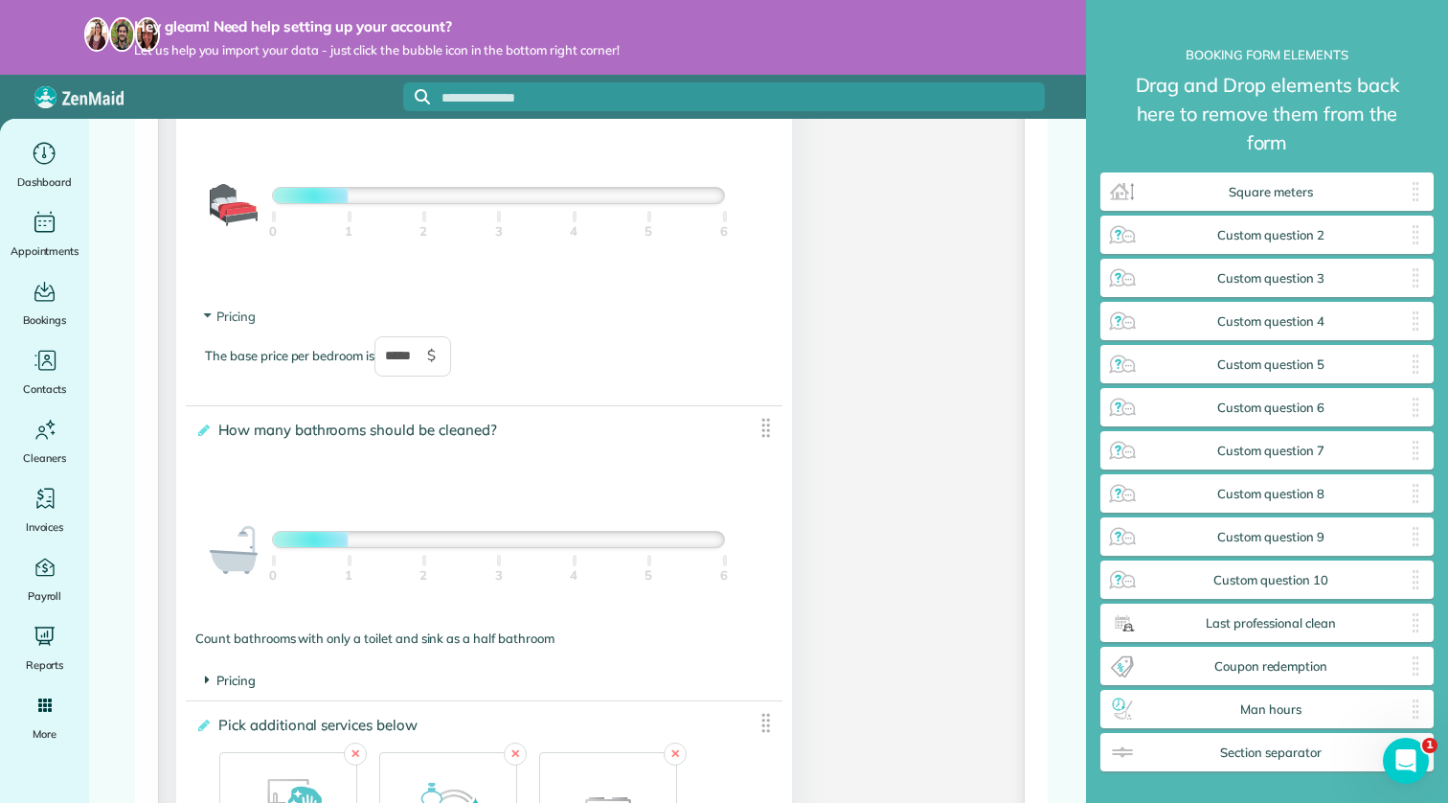
click at [208, 688] on icon at bounding box center [207, 679] width 5 height 16
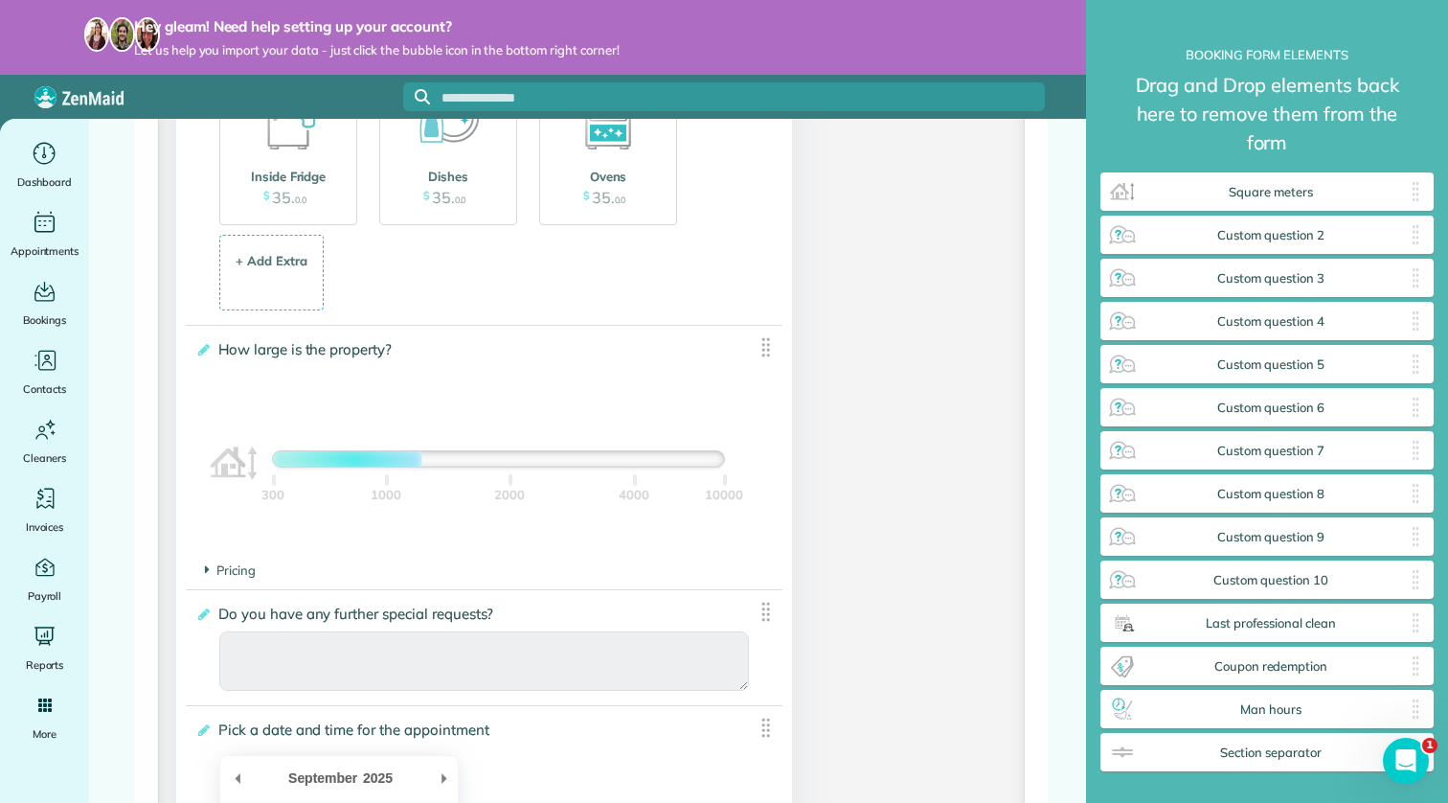
scroll to position [2770, 0]
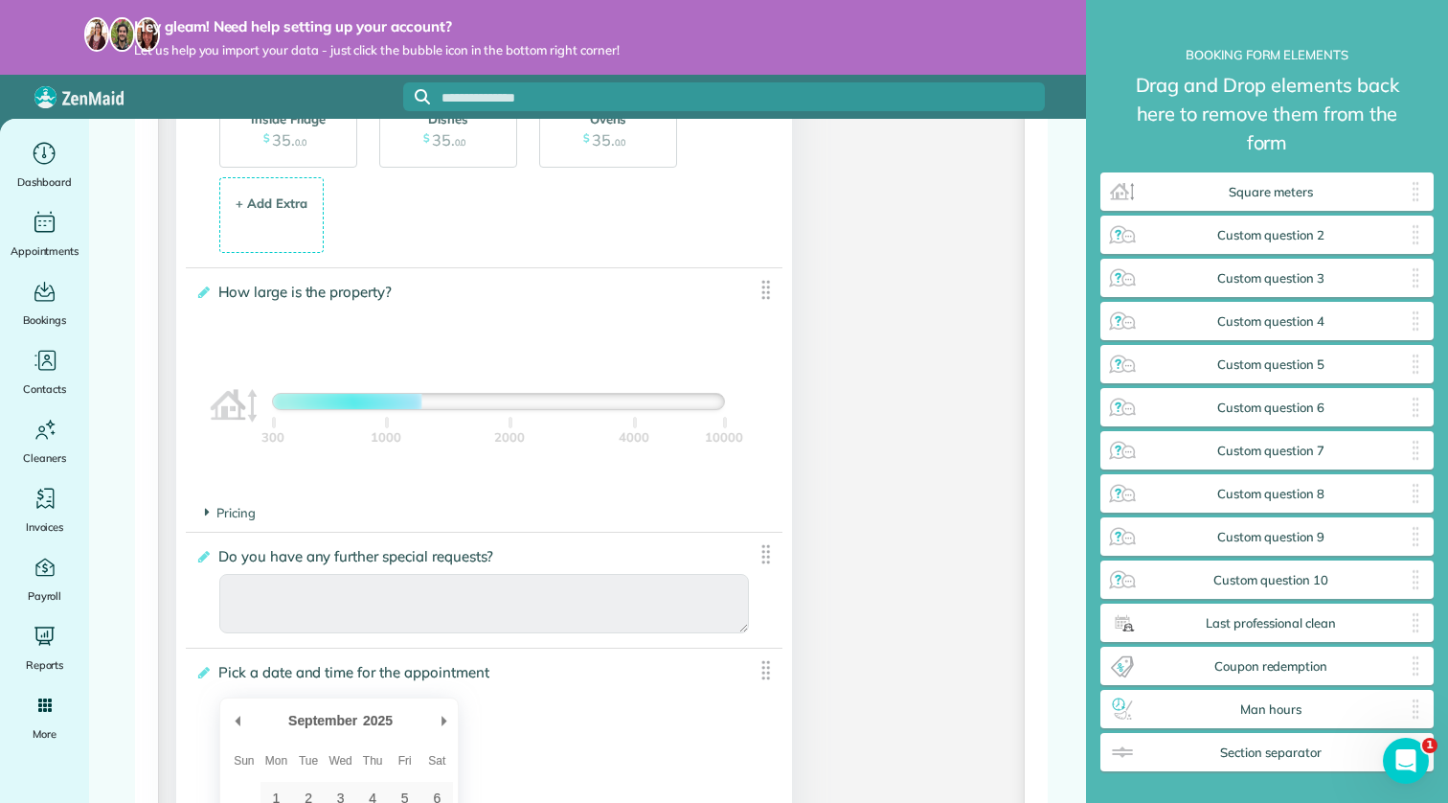
click at [202, 522] on footer "Pricing The base price per 100 sqft is ***** $" at bounding box center [484, 513] width 597 height 38
click at [204, 517] on footer "Pricing The base price per 100 sqft is ***** $" at bounding box center [484, 513] width 597 height 38
click at [212, 516] on span "Pricing" at bounding box center [230, 512] width 51 height 15
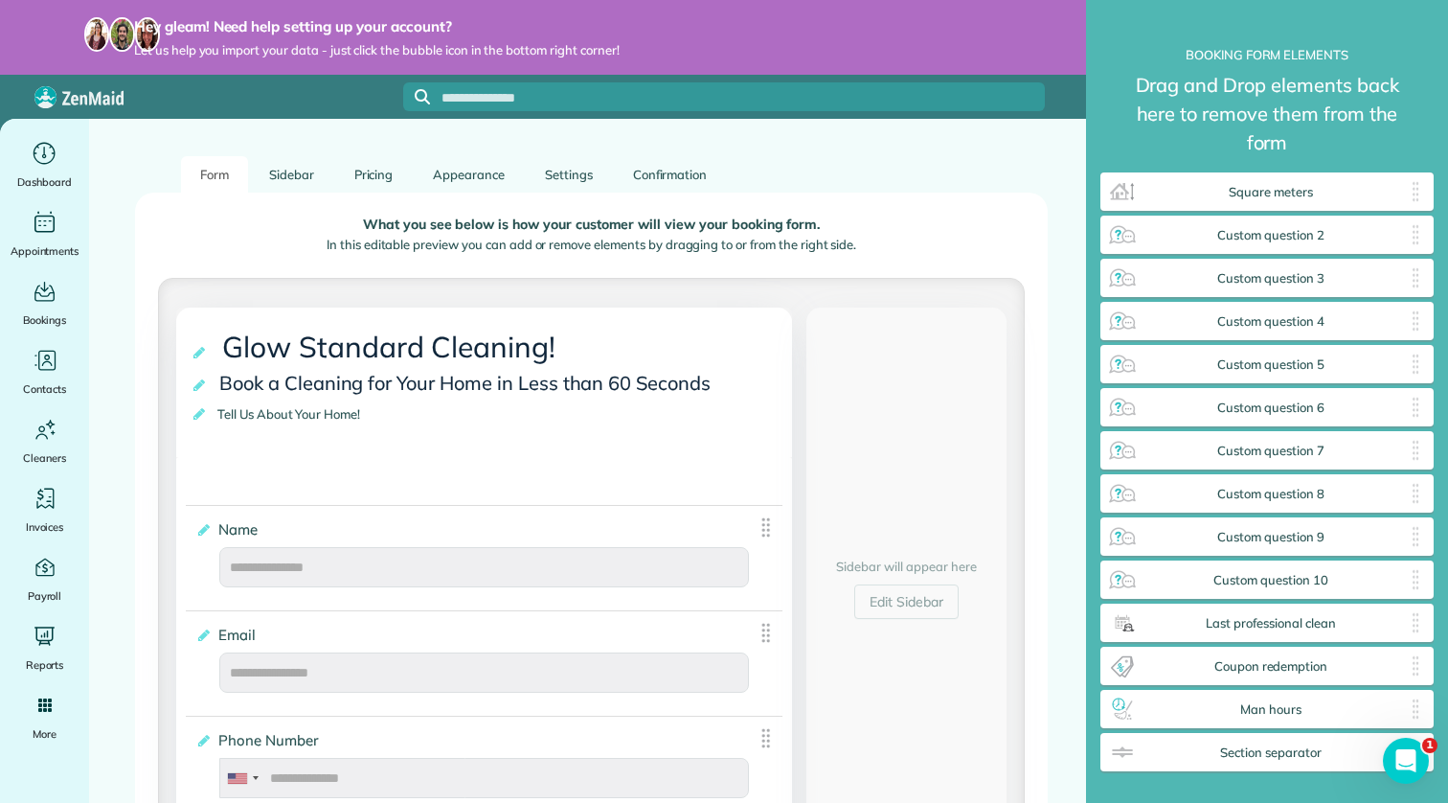
scroll to position [0, 0]
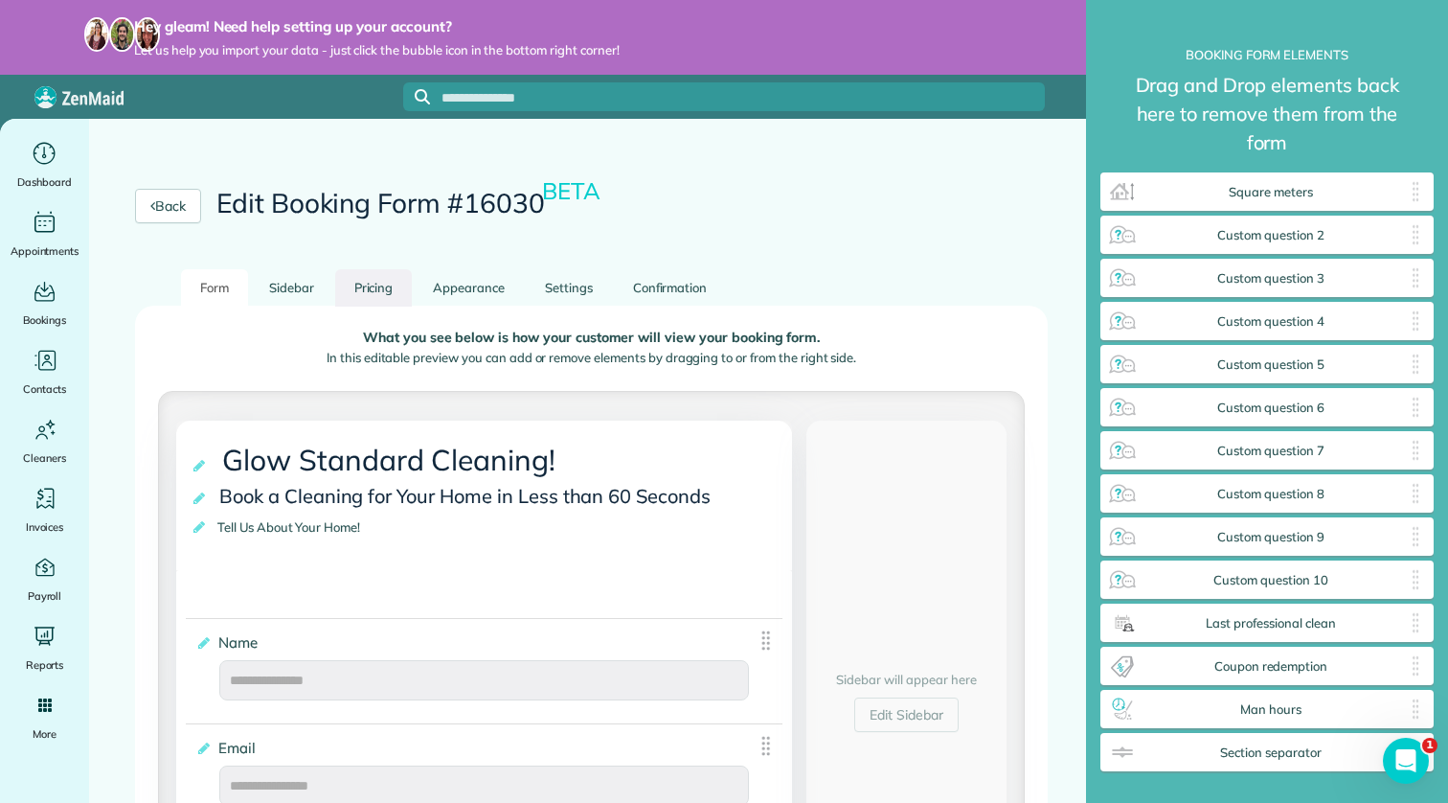
click at [395, 290] on link "Pricing" at bounding box center [374, 287] width 78 height 37
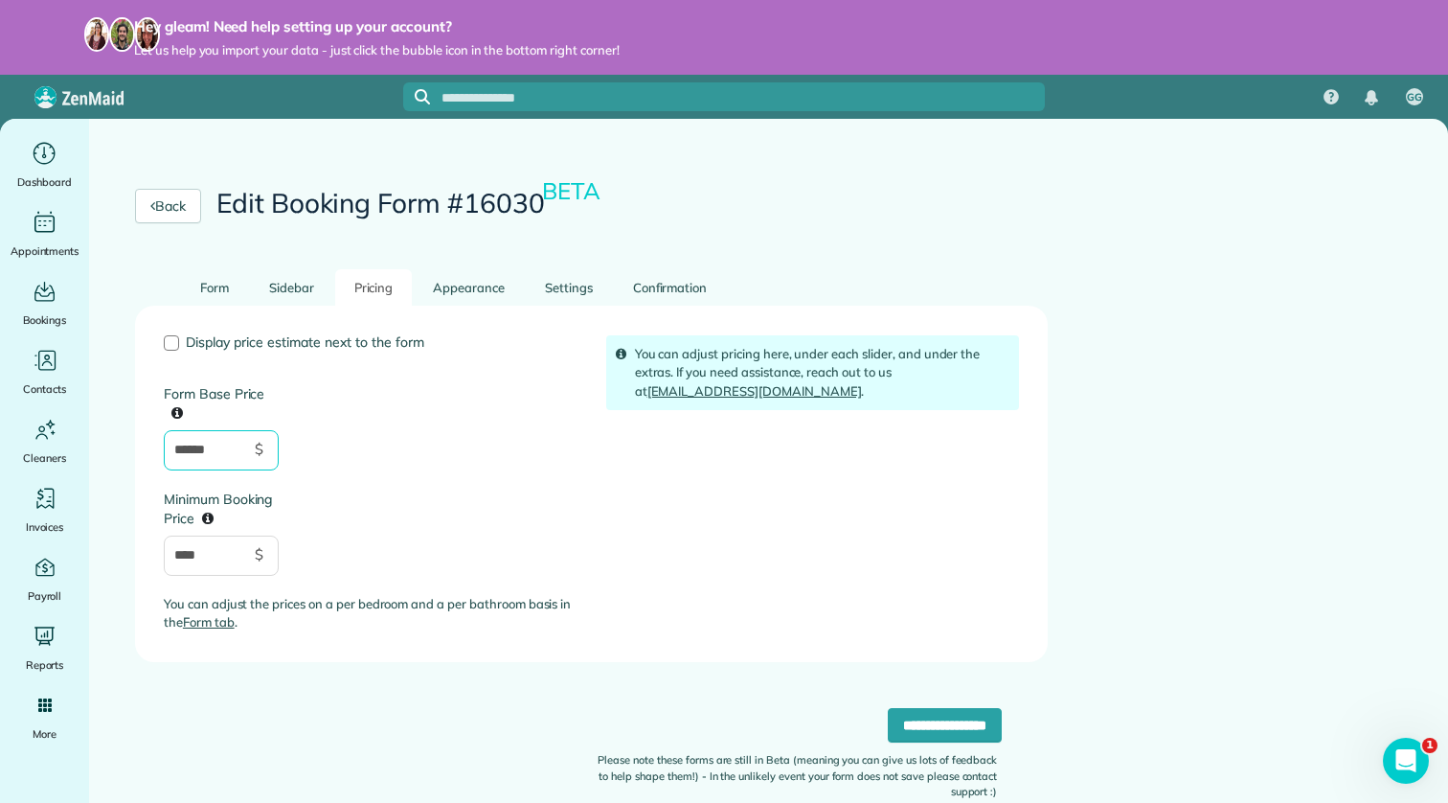
click at [192, 451] on input "******" at bounding box center [221, 450] width 115 height 40
type input "*****"
click at [933, 726] on input "**********" at bounding box center [945, 725] width 114 height 34
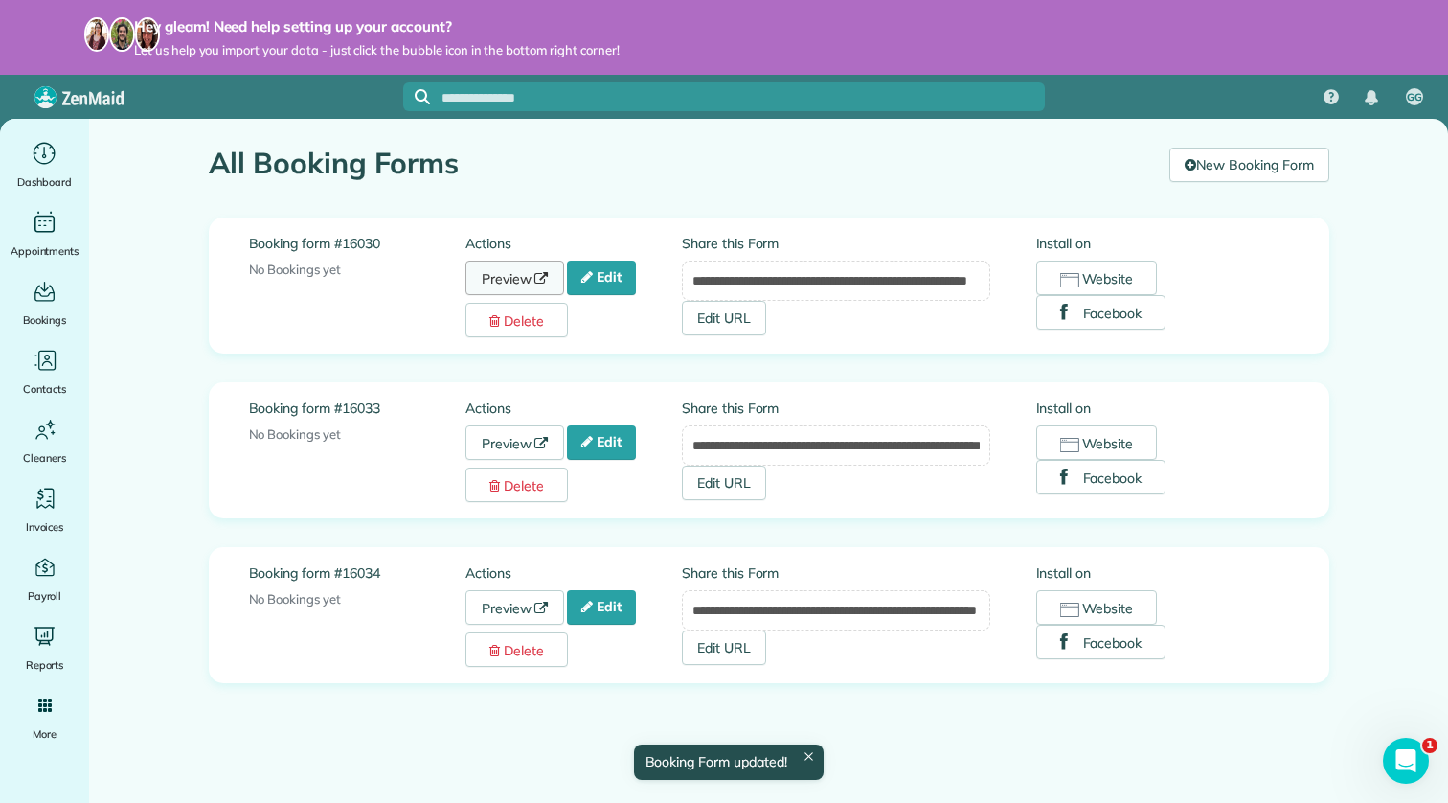
click at [539, 278] on icon at bounding box center [540, 278] width 13 height 13
